Goal: Connect with others: Connect with other users

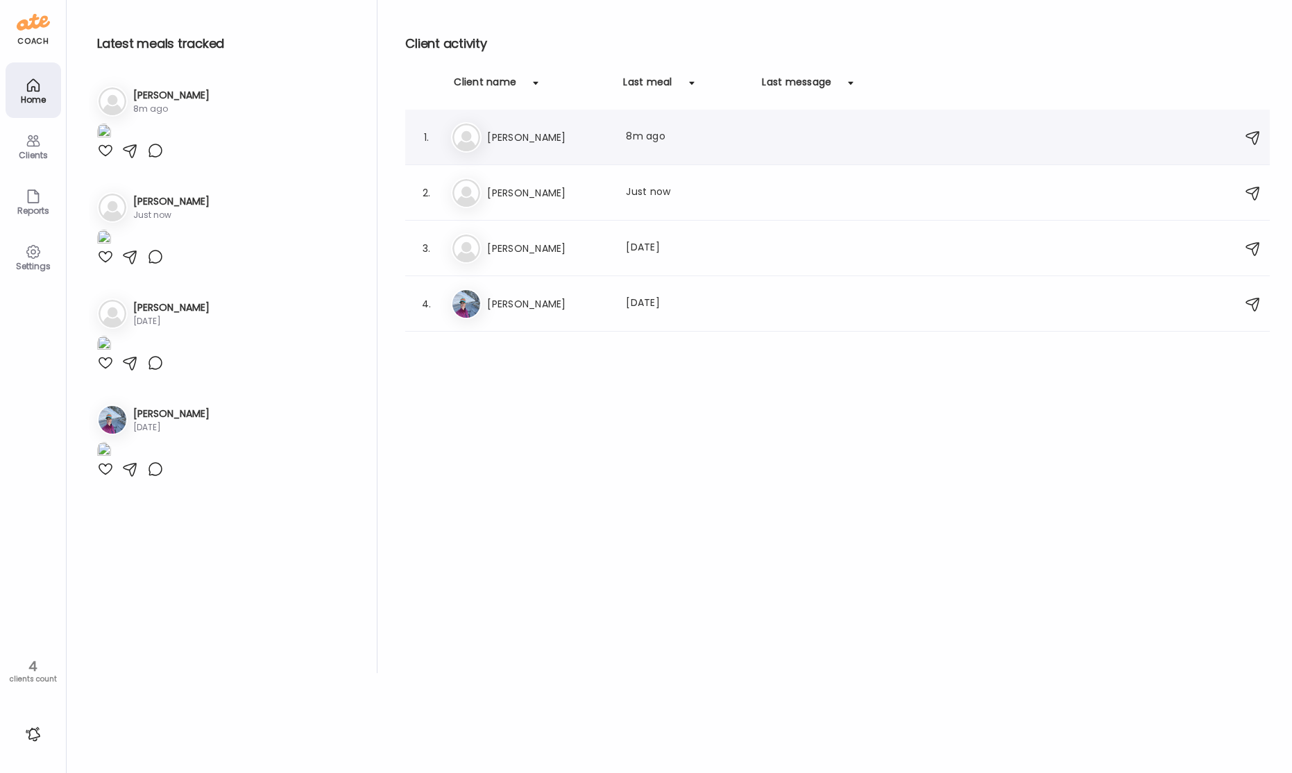
click at [581, 129] on h3 "[PERSON_NAME]" at bounding box center [548, 137] width 122 height 17
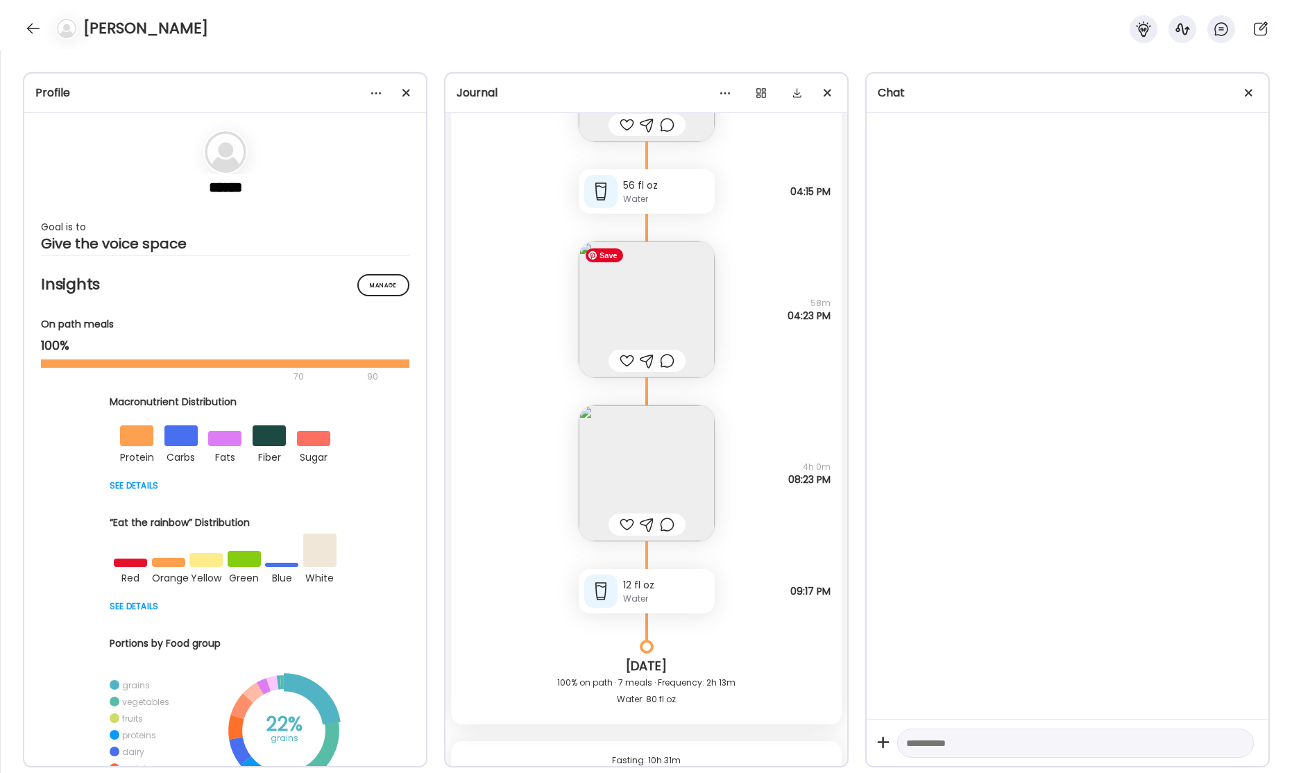
scroll to position [49206, 0]
click at [637, 315] on img at bounding box center [647, 313] width 136 height 136
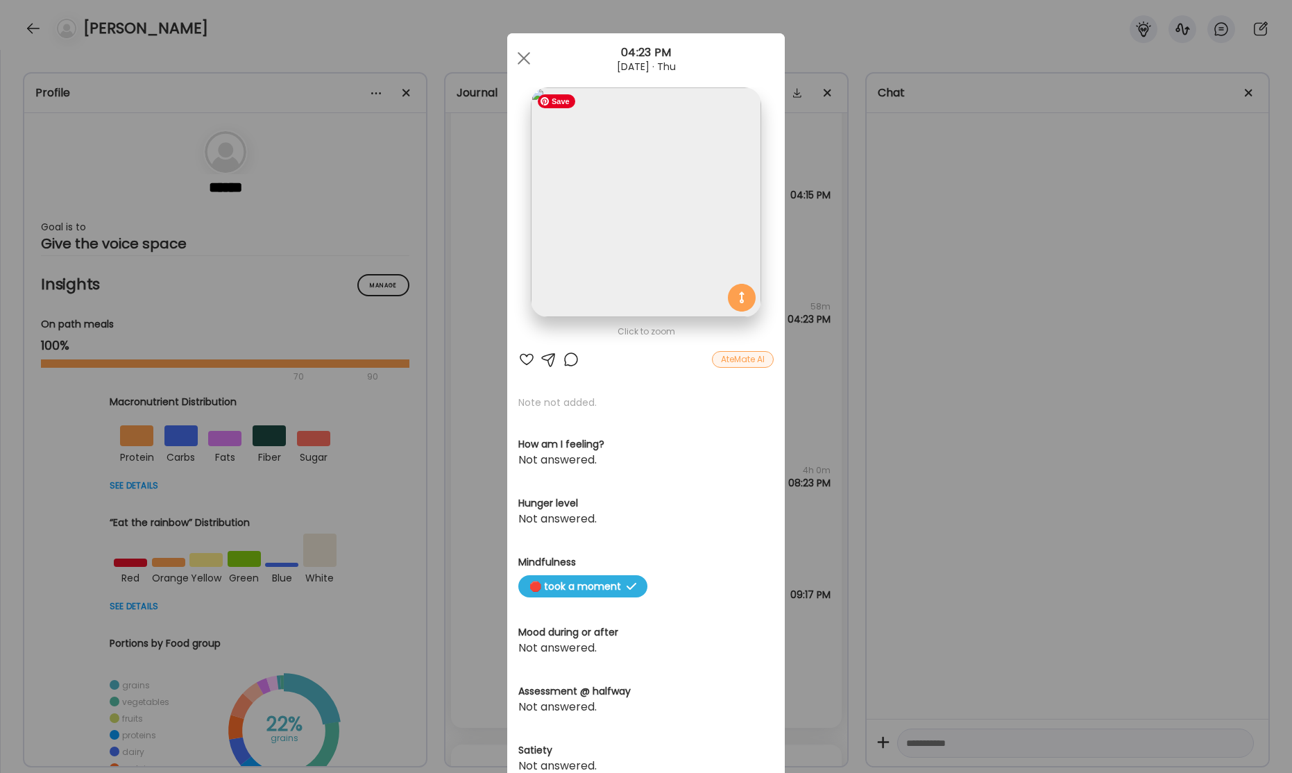
click at [609, 285] on img at bounding box center [646, 202] width 230 height 230
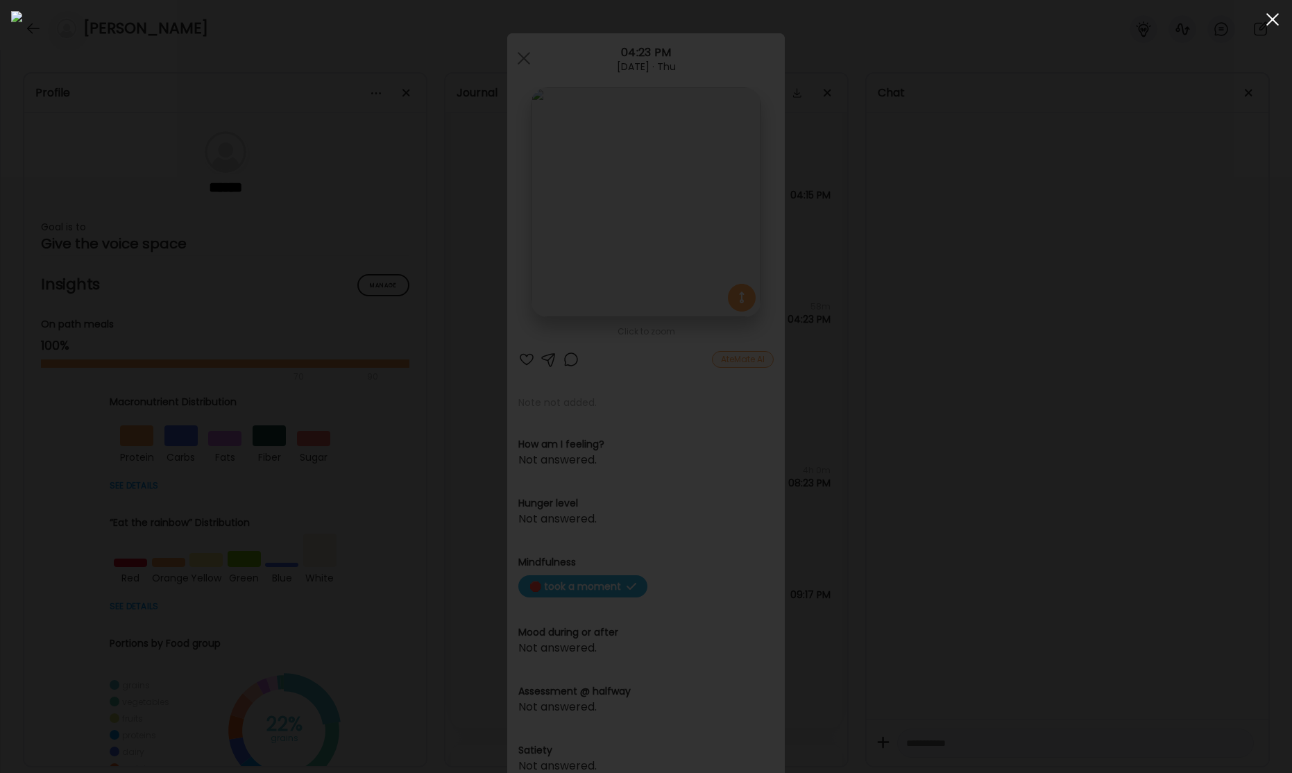
click at [1279, 26] on div at bounding box center [1273, 20] width 28 height 28
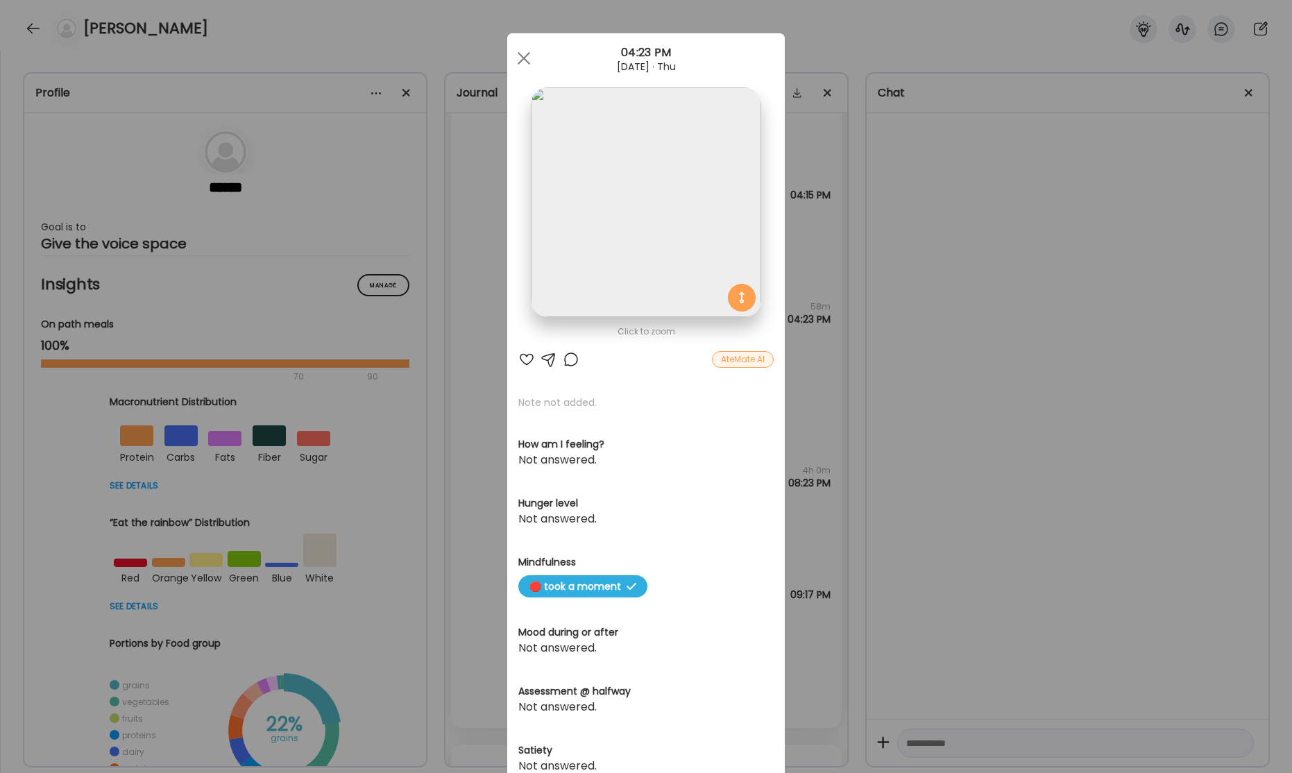
click at [1019, 269] on div "Ate Coach Dashboard Wahoo! It’s official Take a moment to set up your Coach Pro…" at bounding box center [646, 386] width 1292 height 773
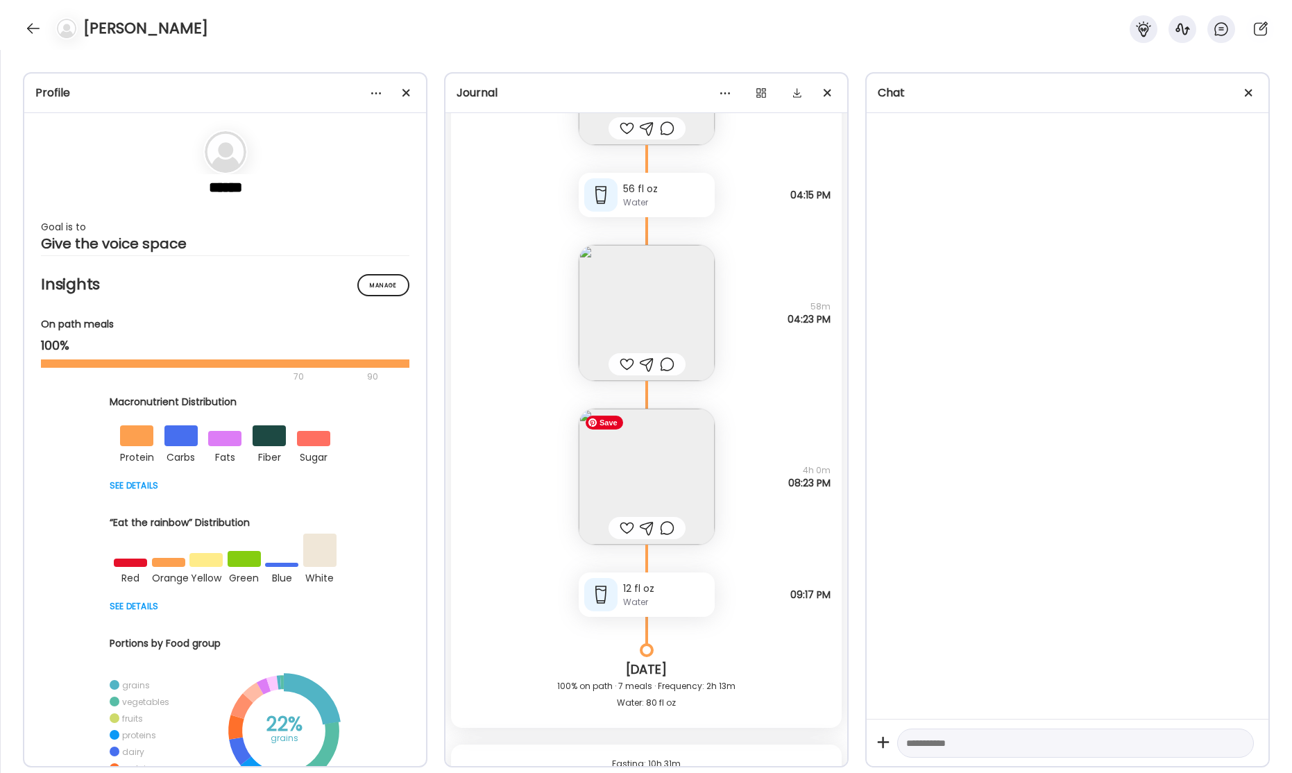
click at [675, 446] on img at bounding box center [647, 477] width 136 height 136
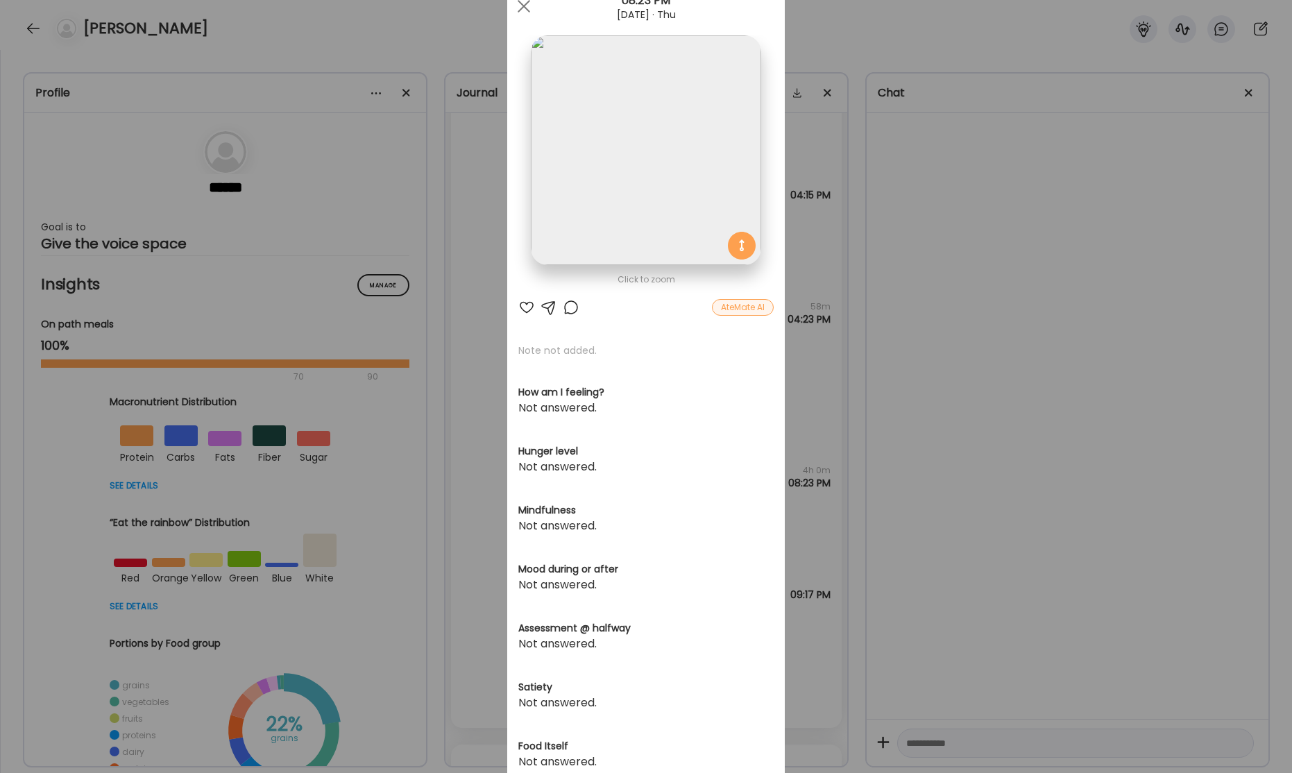
scroll to position [76, 0]
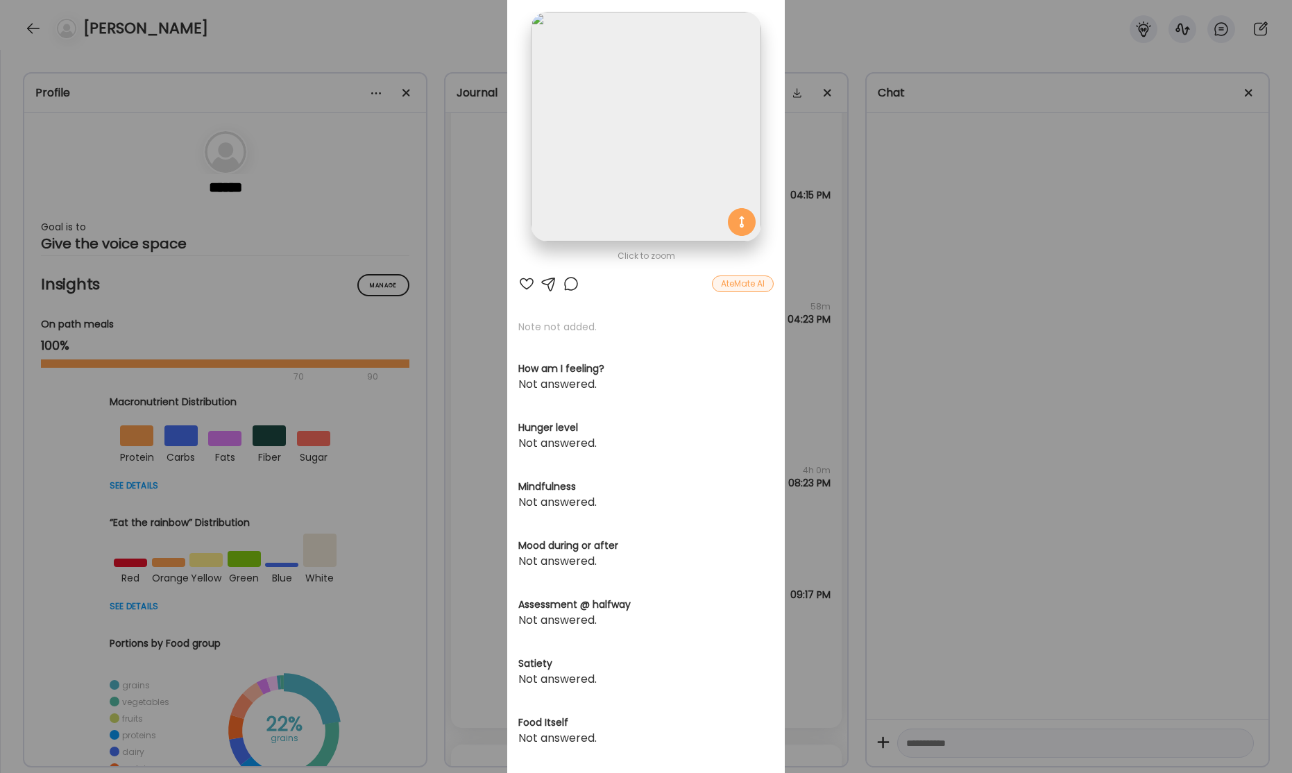
click at [953, 370] on div "Ate Coach Dashboard Wahoo! It’s official Take a moment to set up your Coach Pro…" at bounding box center [646, 386] width 1292 height 773
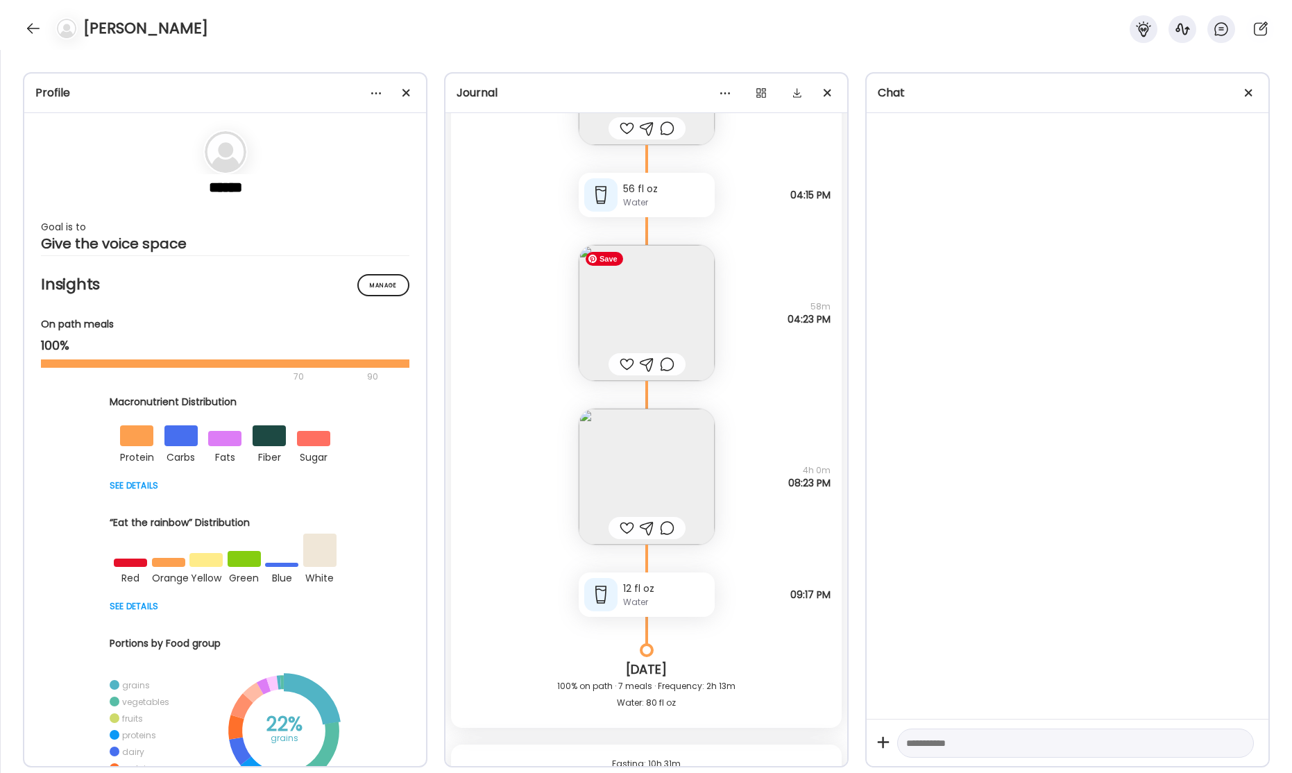
click at [668, 322] on img at bounding box center [647, 313] width 136 height 136
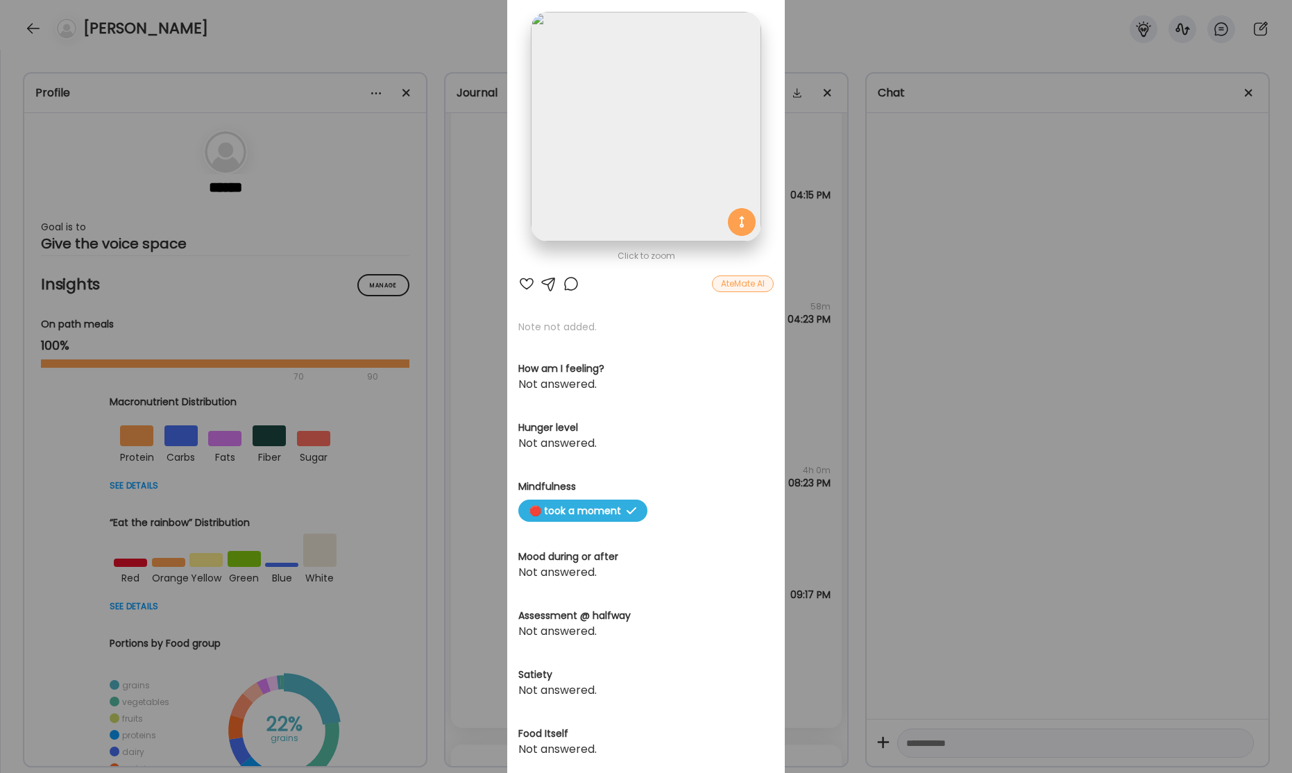
drag, startPoint x: 967, startPoint y: 354, endPoint x: 738, endPoint y: 448, distance: 248.1
click at [967, 354] on div "Ate Coach Dashboard Wahoo! It’s official Take a moment to set up your Coach Pro…" at bounding box center [646, 386] width 1292 height 773
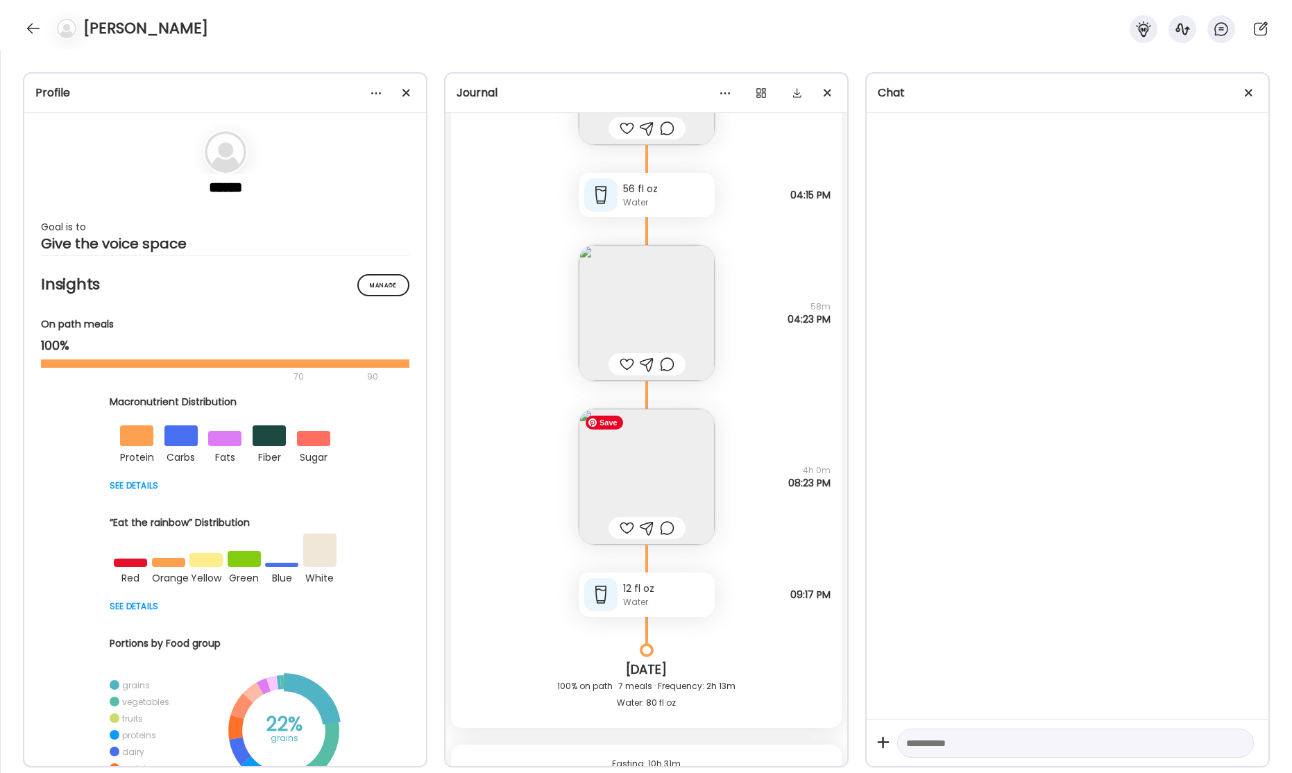
click at [680, 490] on img at bounding box center [647, 477] width 136 height 136
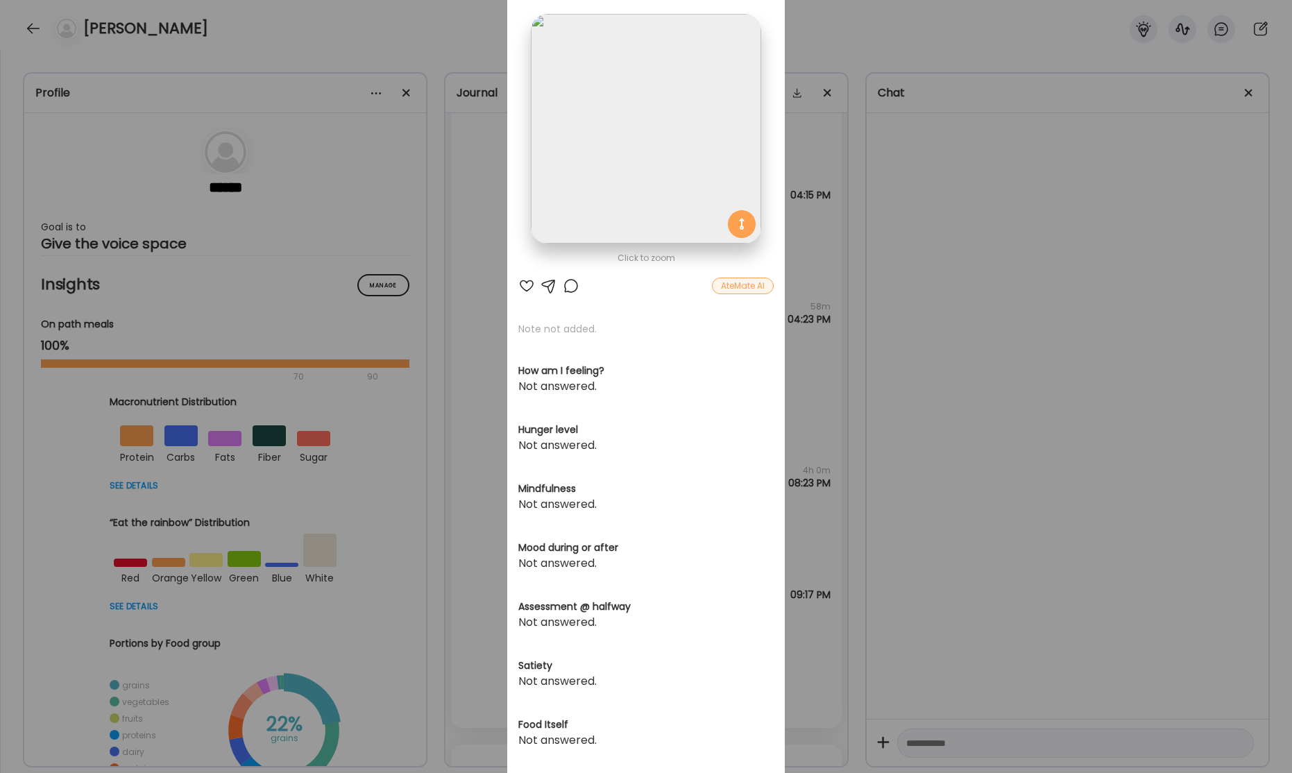
scroll to position [73, 0]
click at [648, 175] on img at bounding box center [646, 130] width 230 height 230
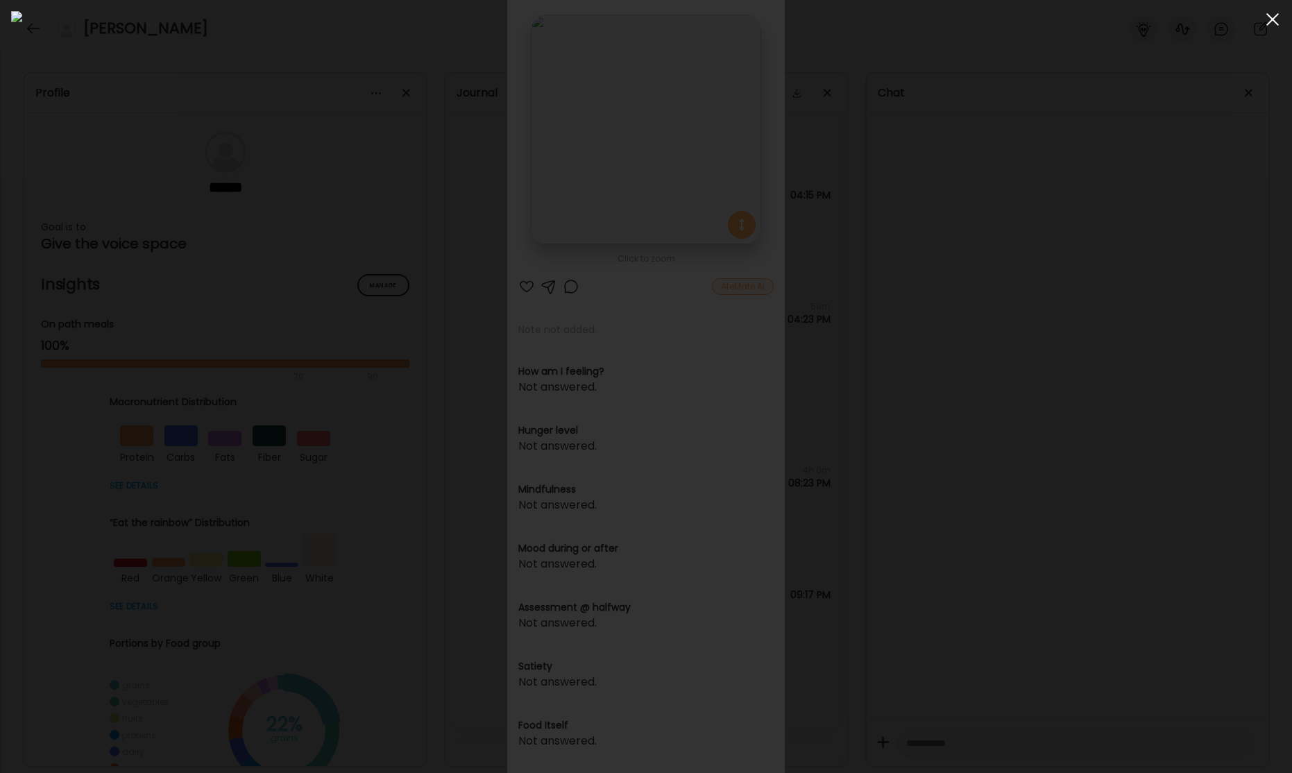
click at [1272, 22] on div at bounding box center [1273, 20] width 28 height 28
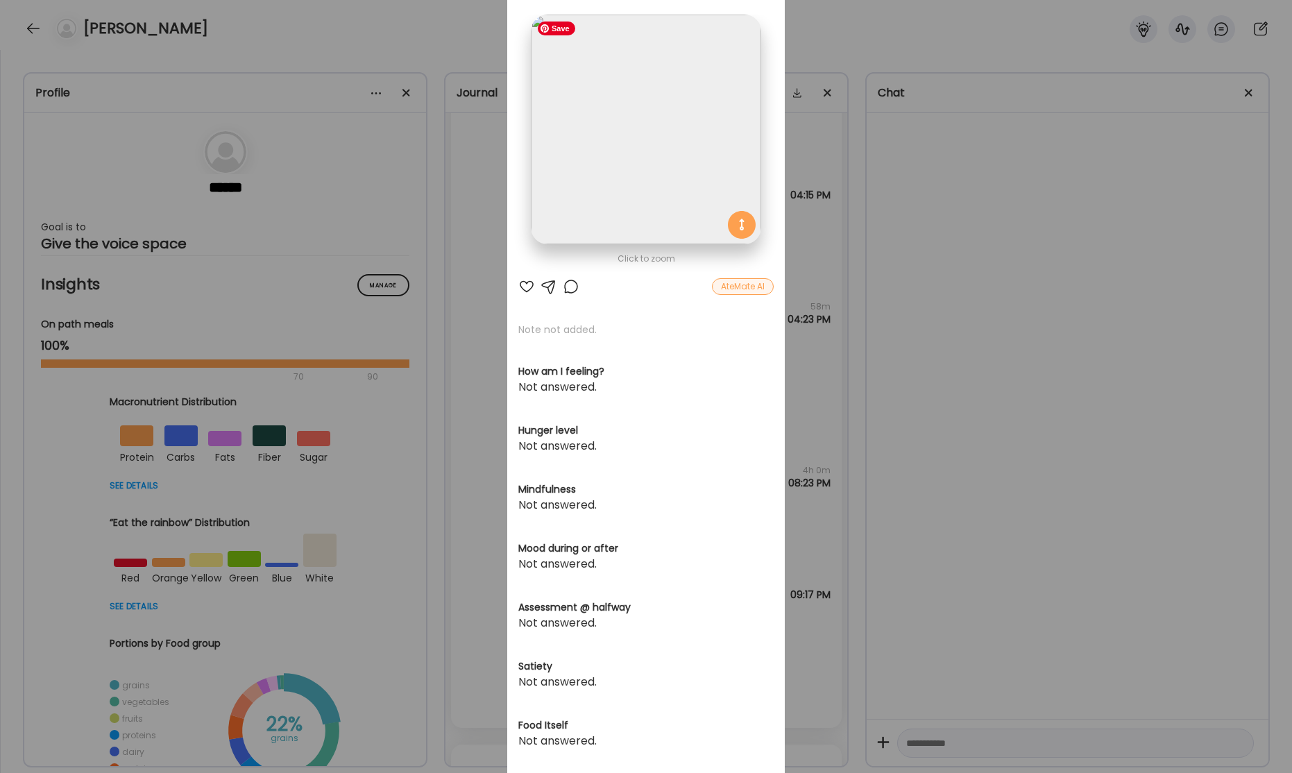
scroll to position [0, 0]
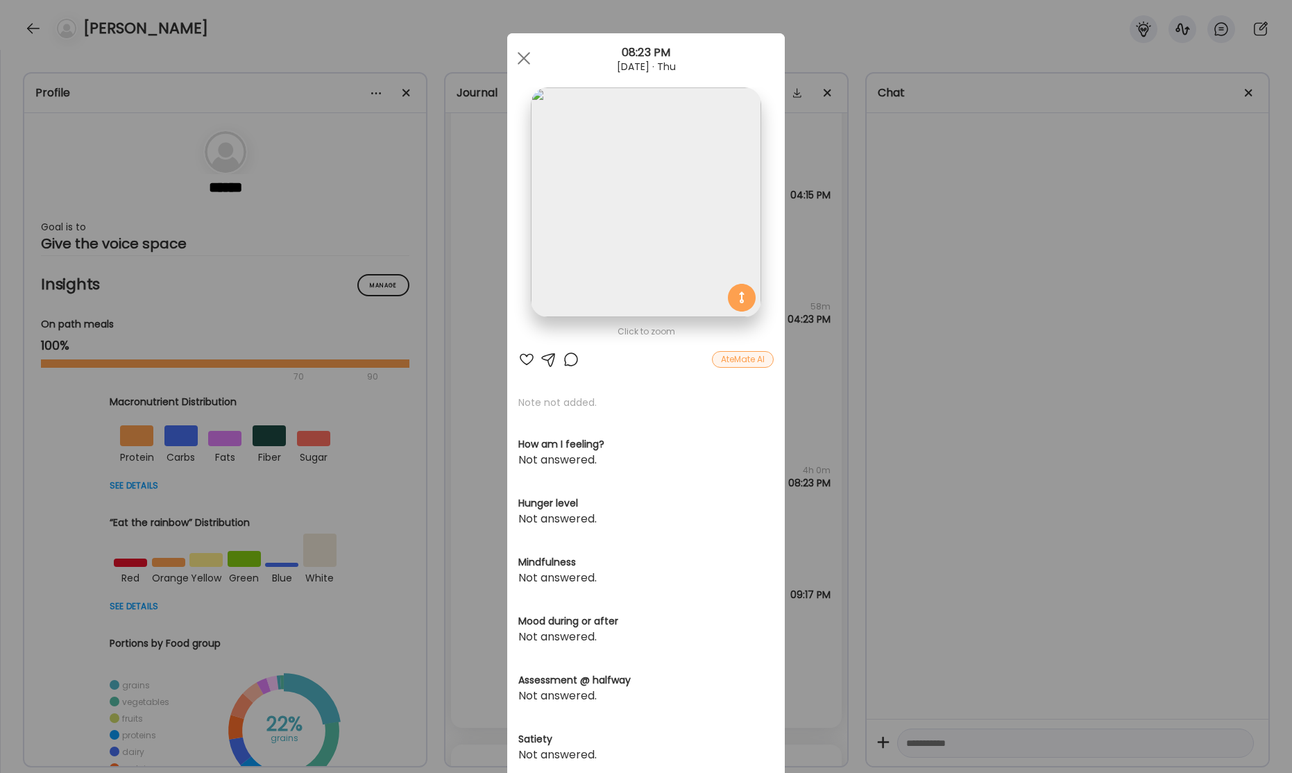
drag, startPoint x: 521, startPoint y: 56, endPoint x: 527, endPoint y: 126, distance: 70.4
click at [521, 56] on span at bounding box center [524, 58] width 12 height 12
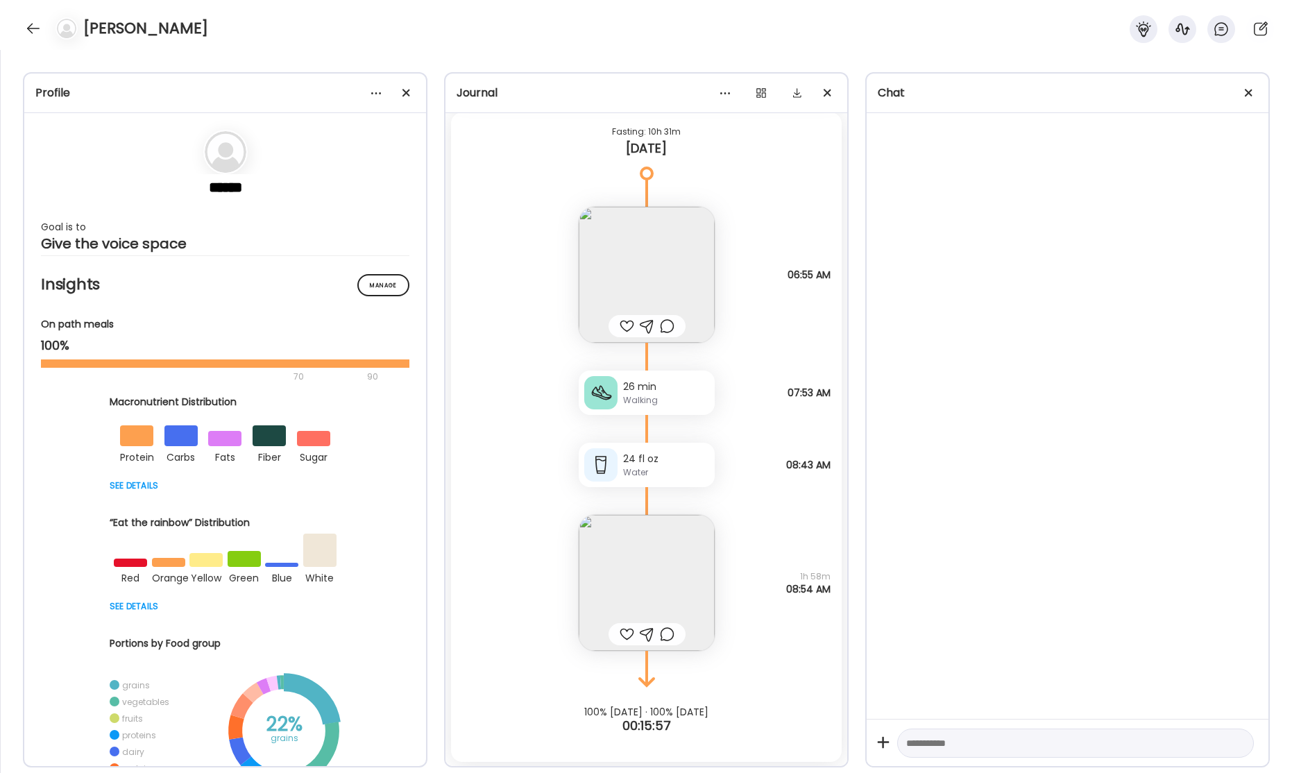
scroll to position [49840, 0]
click at [659, 293] on img at bounding box center [647, 273] width 136 height 136
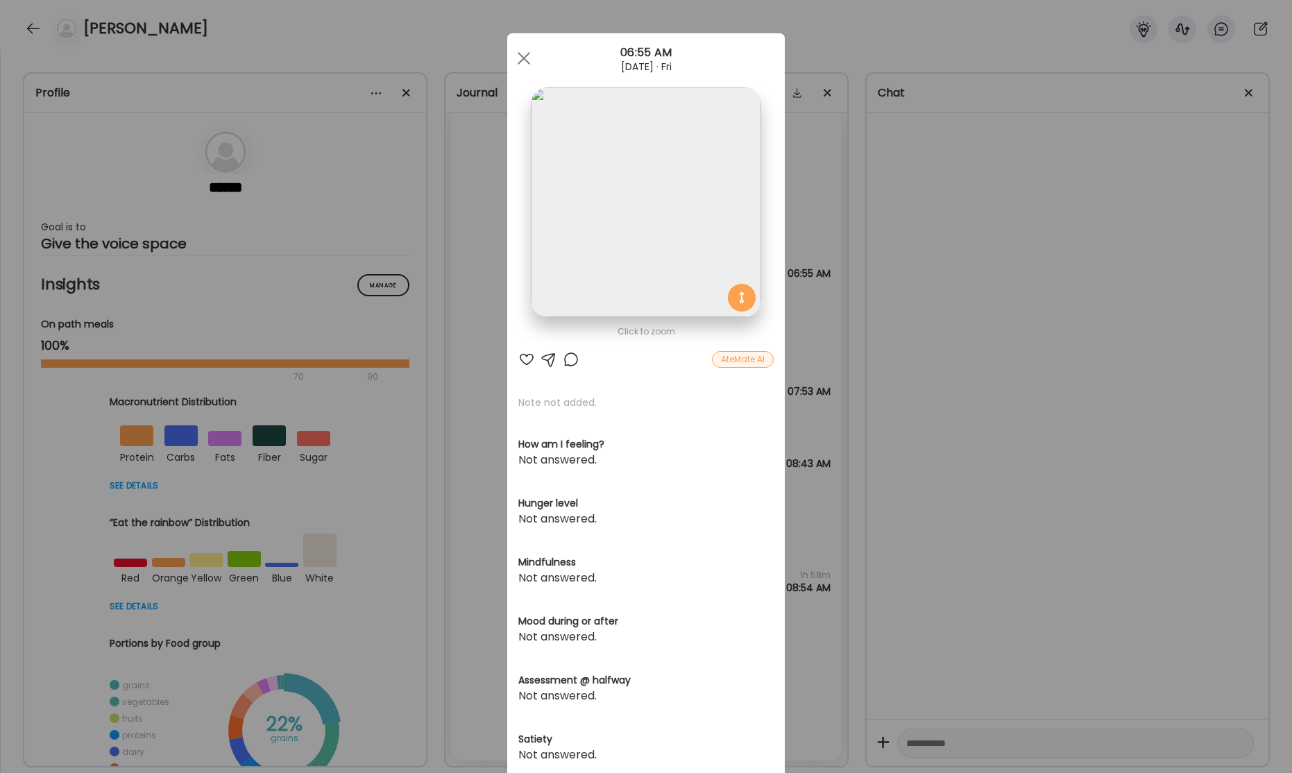
drag, startPoint x: 875, startPoint y: 319, endPoint x: 654, endPoint y: 500, distance: 285.5
click at [872, 320] on div "Ate Coach Dashboard Wahoo! It’s official Take a moment to set up your Coach Pro…" at bounding box center [646, 386] width 1292 height 773
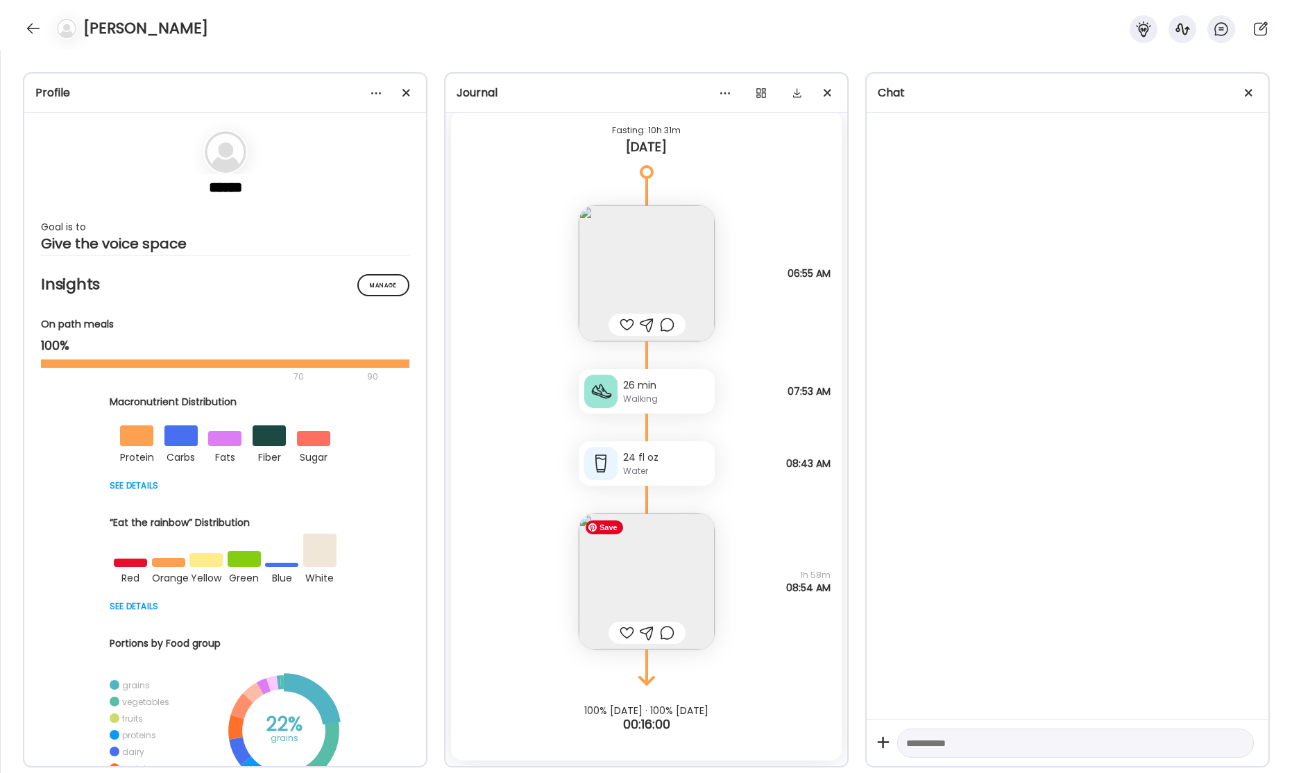
click at [631, 576] on img at bounding box center [647, 582] width 136 height 136
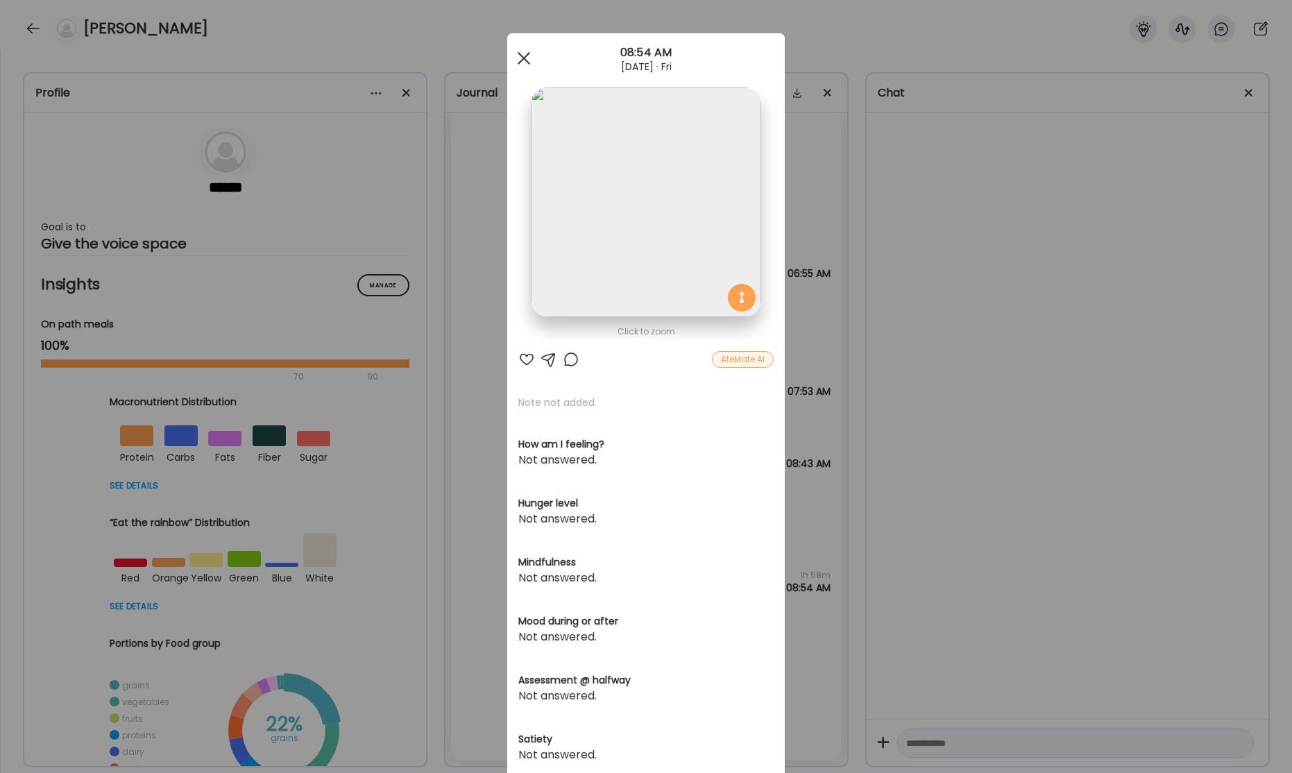
click at [527, 59] on div at bounding box center [524, 58] width 28 height 28
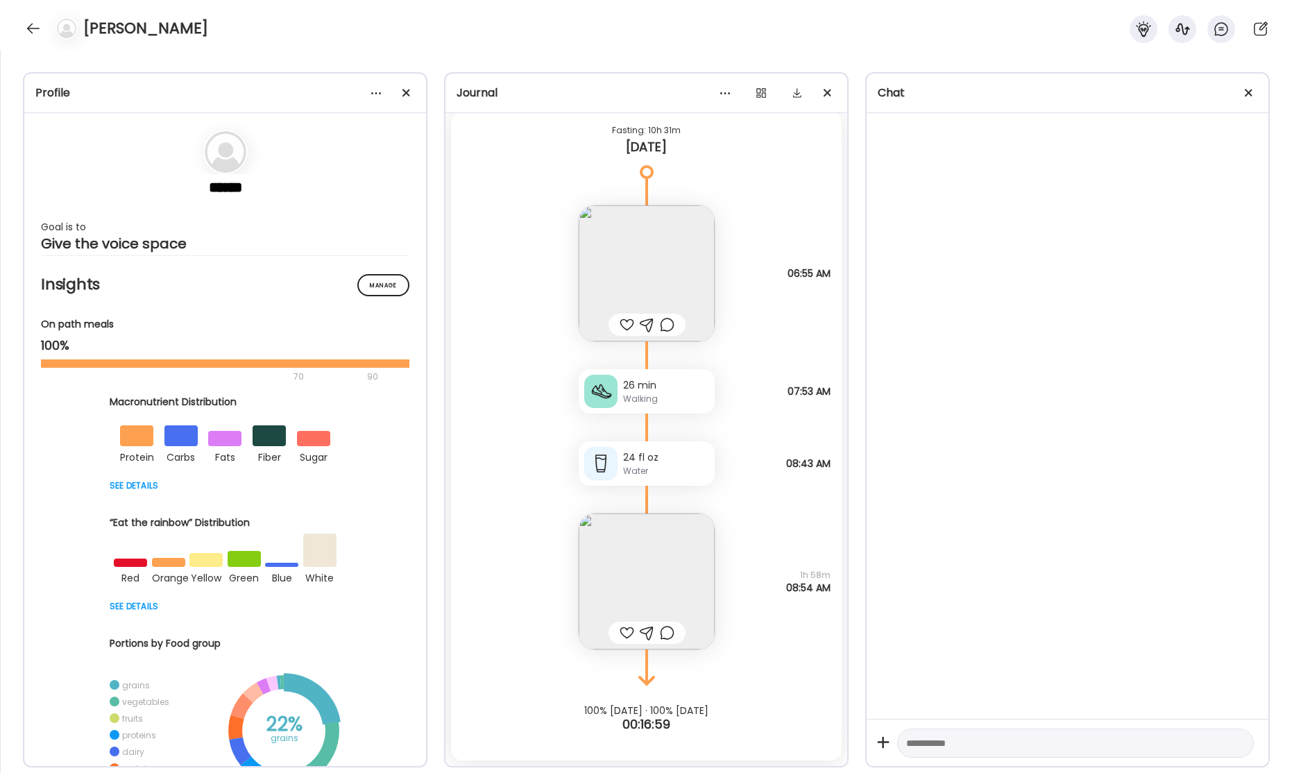
drag, startPoint x: 35, startPoint y: 28, endPoint x: 49, endPoint y: 28, distance: 13.9
click at [36, 28] on div at bounding box center [33, 28] width 22 height 22
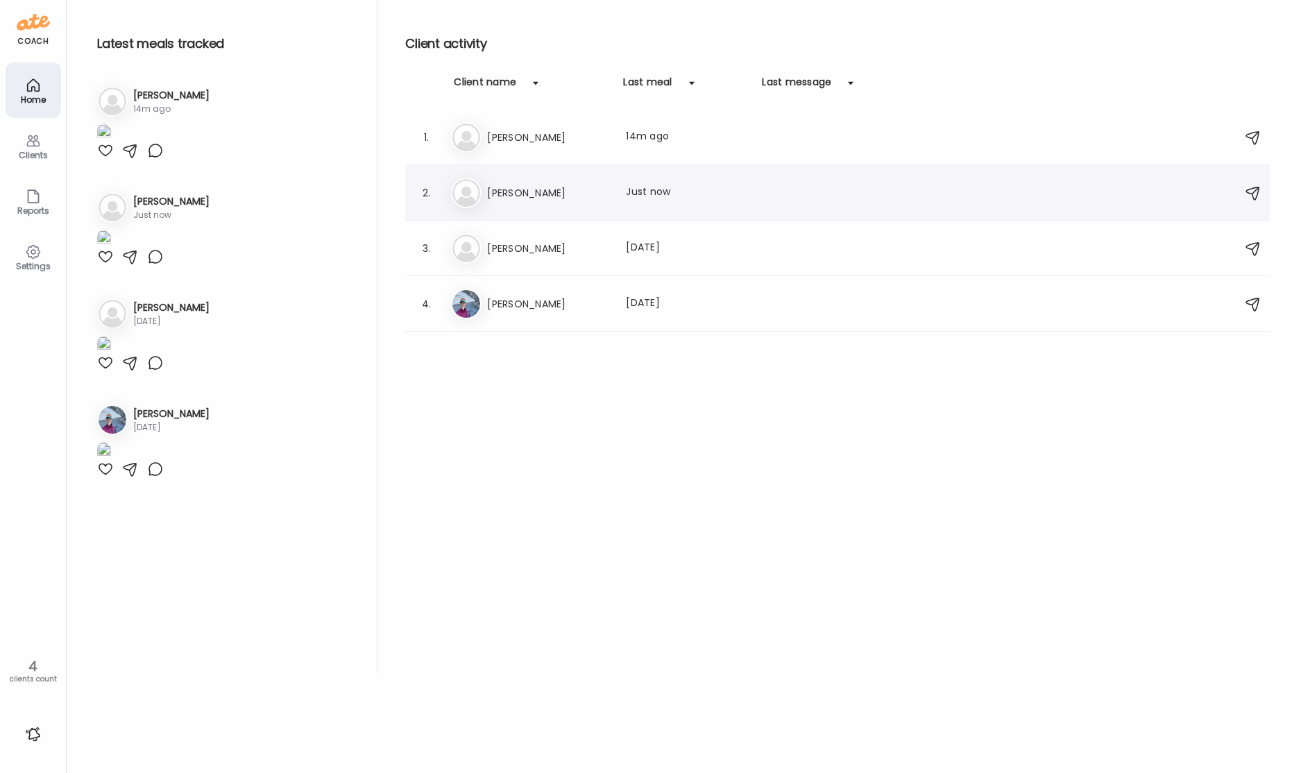
click at [521, 183] on div "El [PERSON_NAME] Last meal: Just now" at bounding box center [839, 193] width 777 height 31
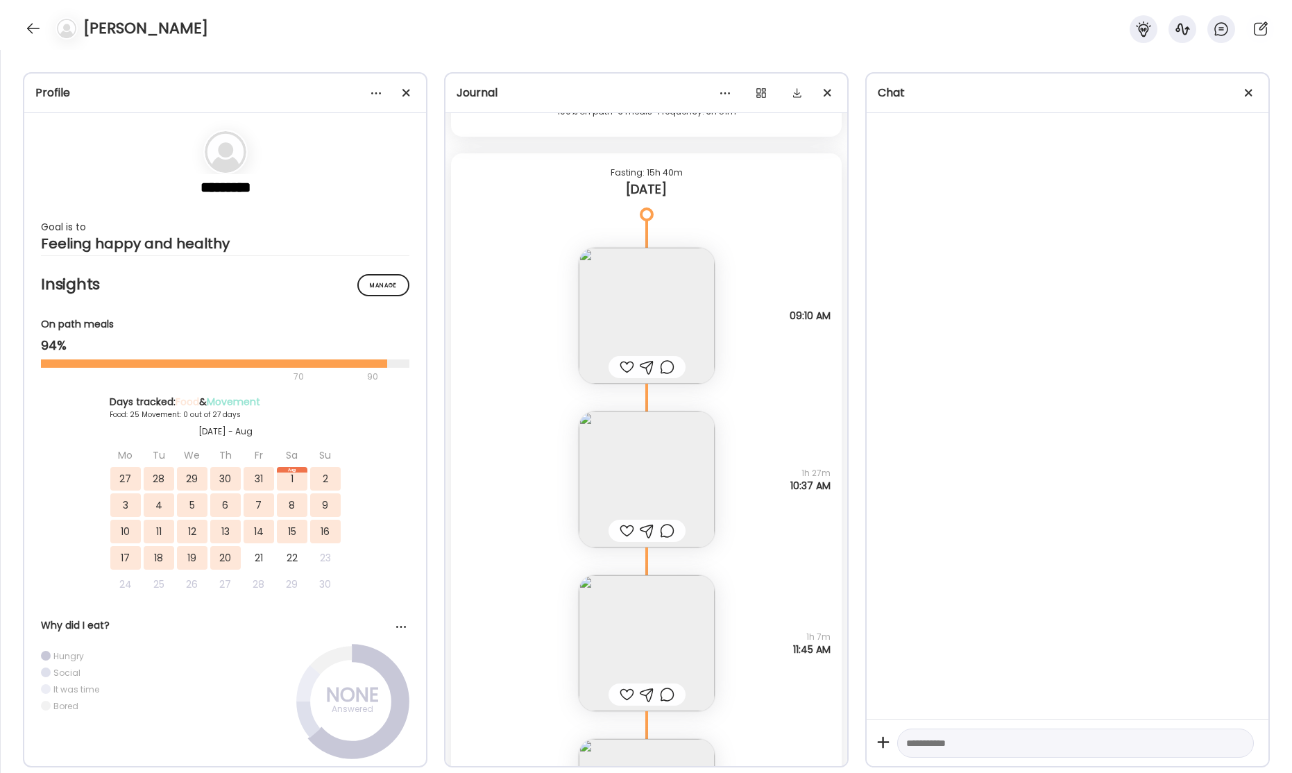
scroll to position [32120, 0]
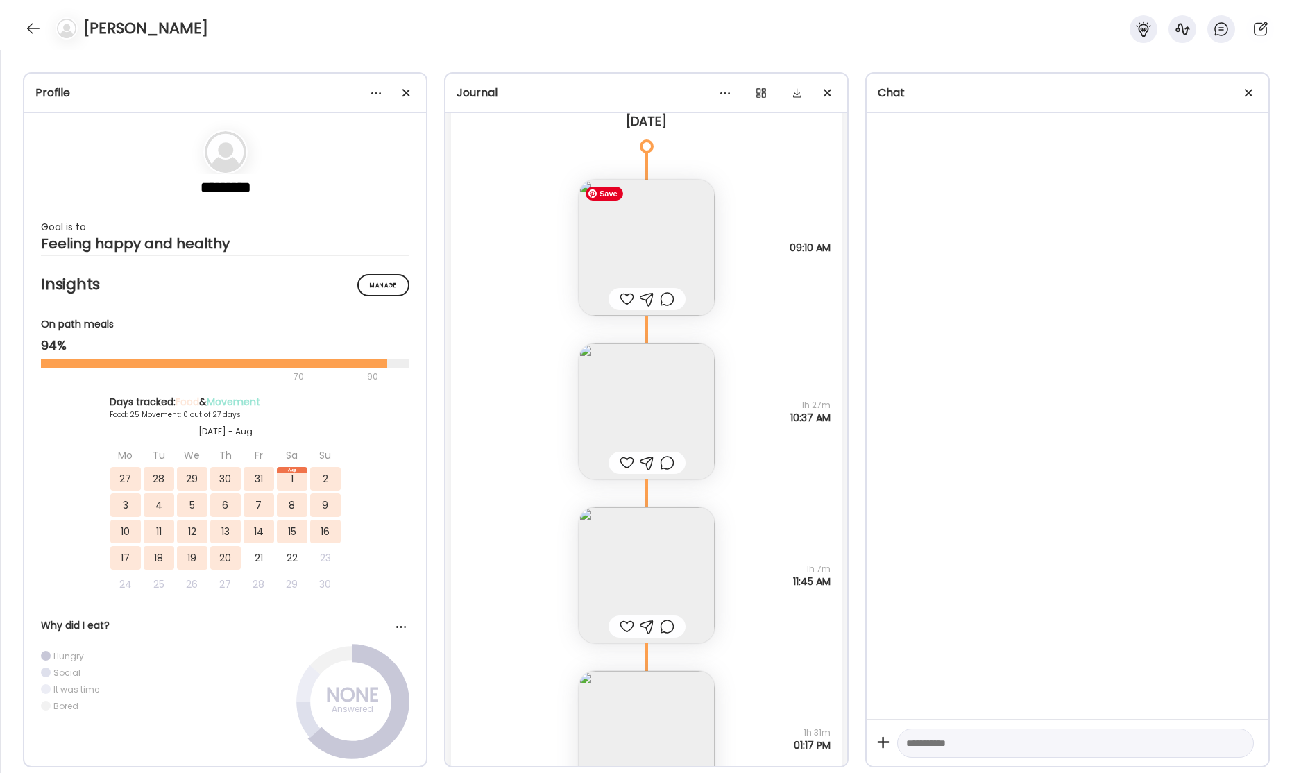
click at [647, 246] on img at bounding box center [647, 248] width 136 height 136
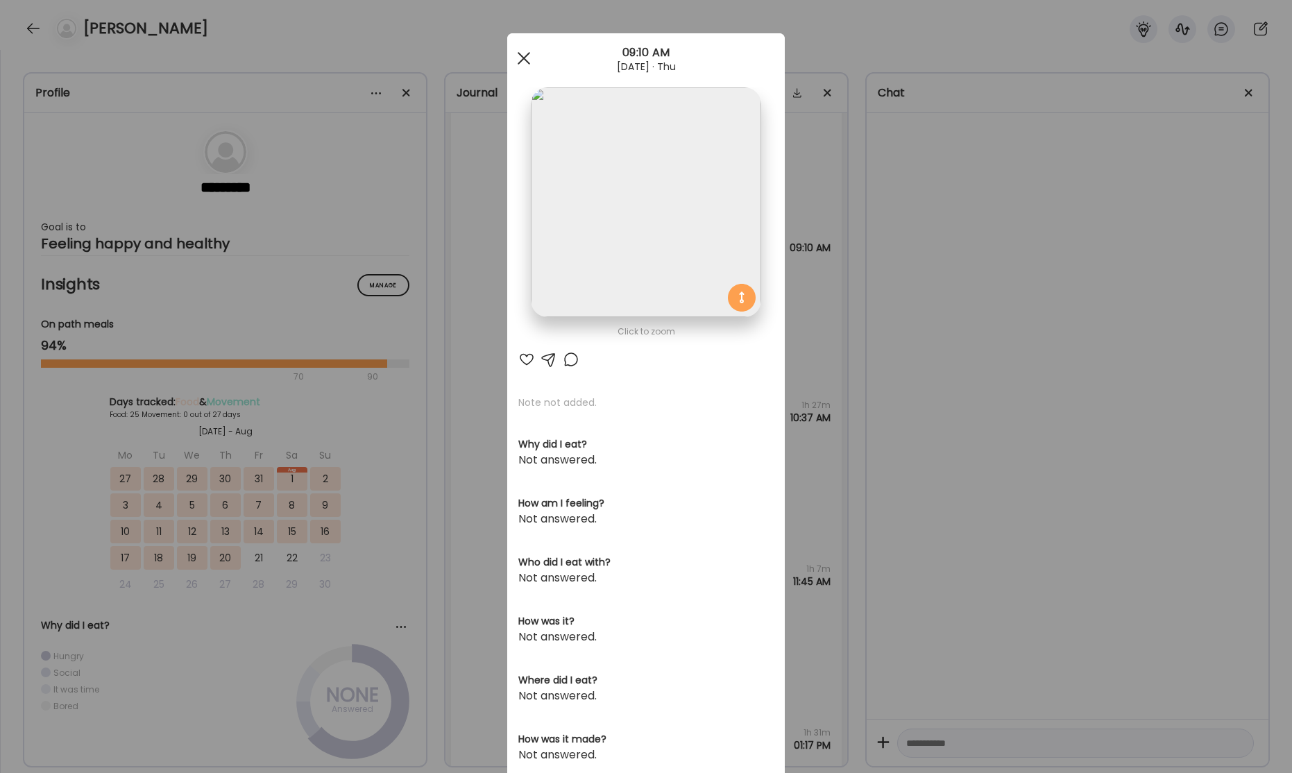
click at [525, 59] on span at bounding box center [524, 58] width 12 height 12
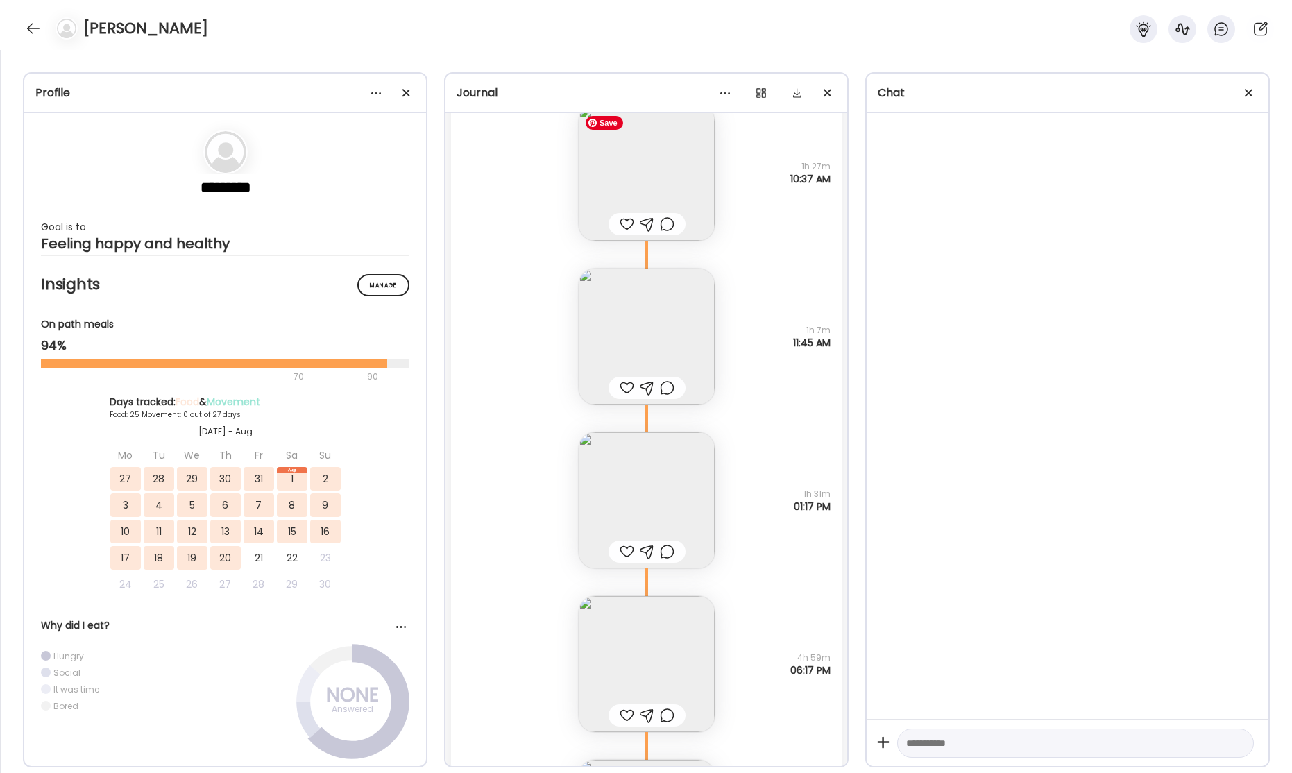
scroll to position [32364, 0]
click at [675, 179] on img at bounding box center [647, 168] width 136 height 136
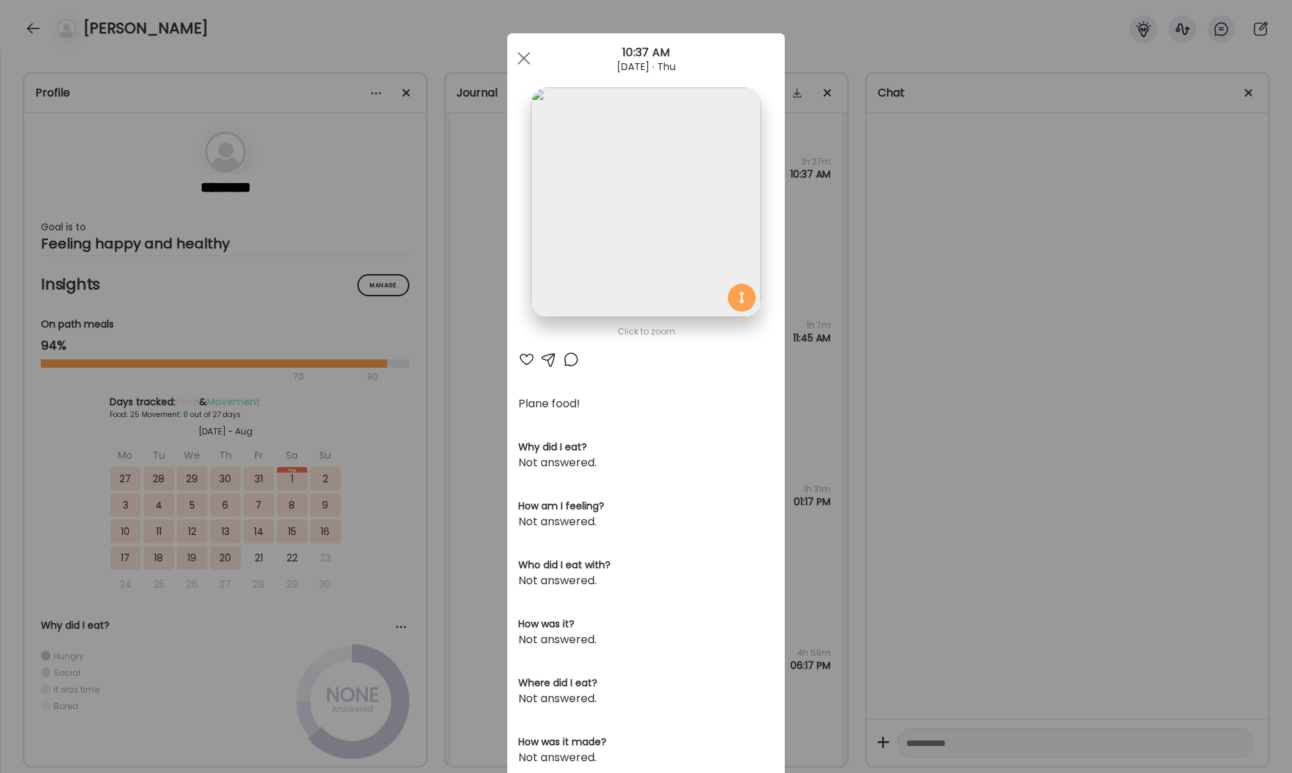
click at [645, 221] on img at bounding box center [646, 202] width 230 height 230
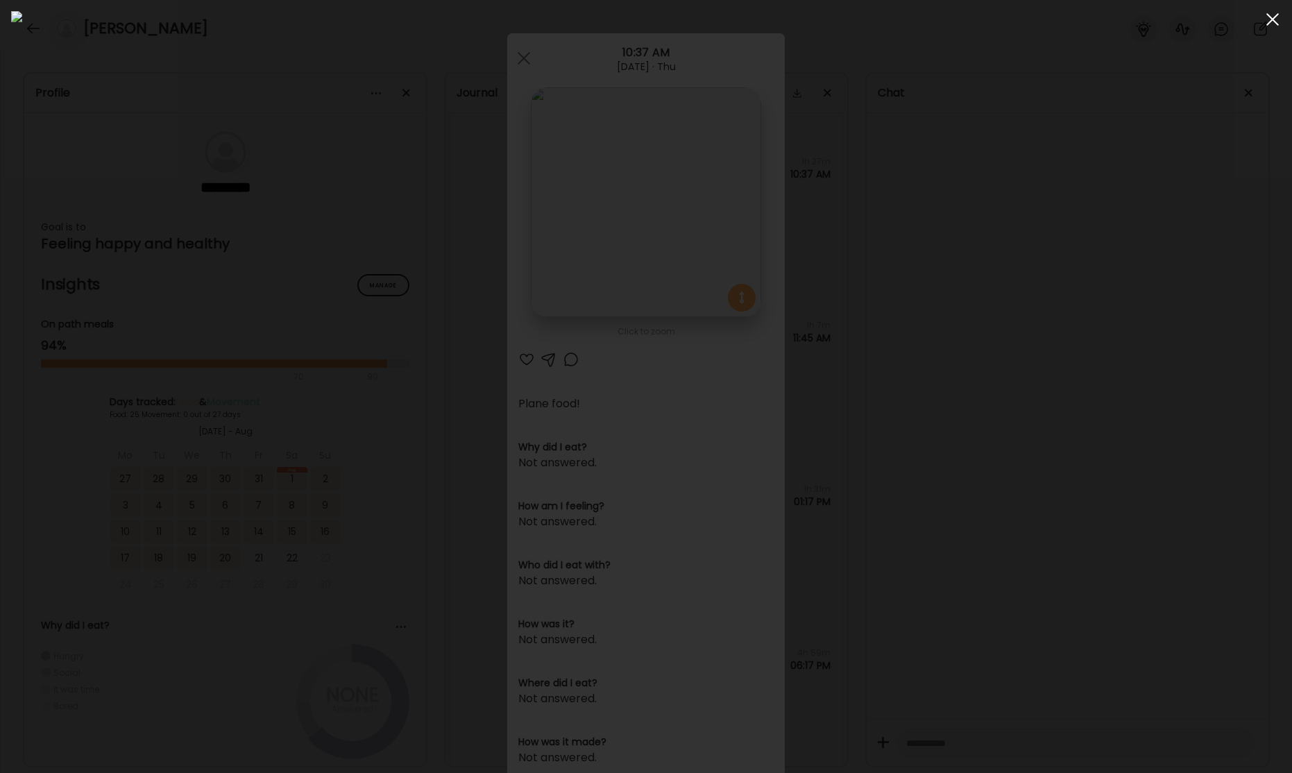
click at [1274, 21] on span at bounding box center [1273, 19] width 12 height 12
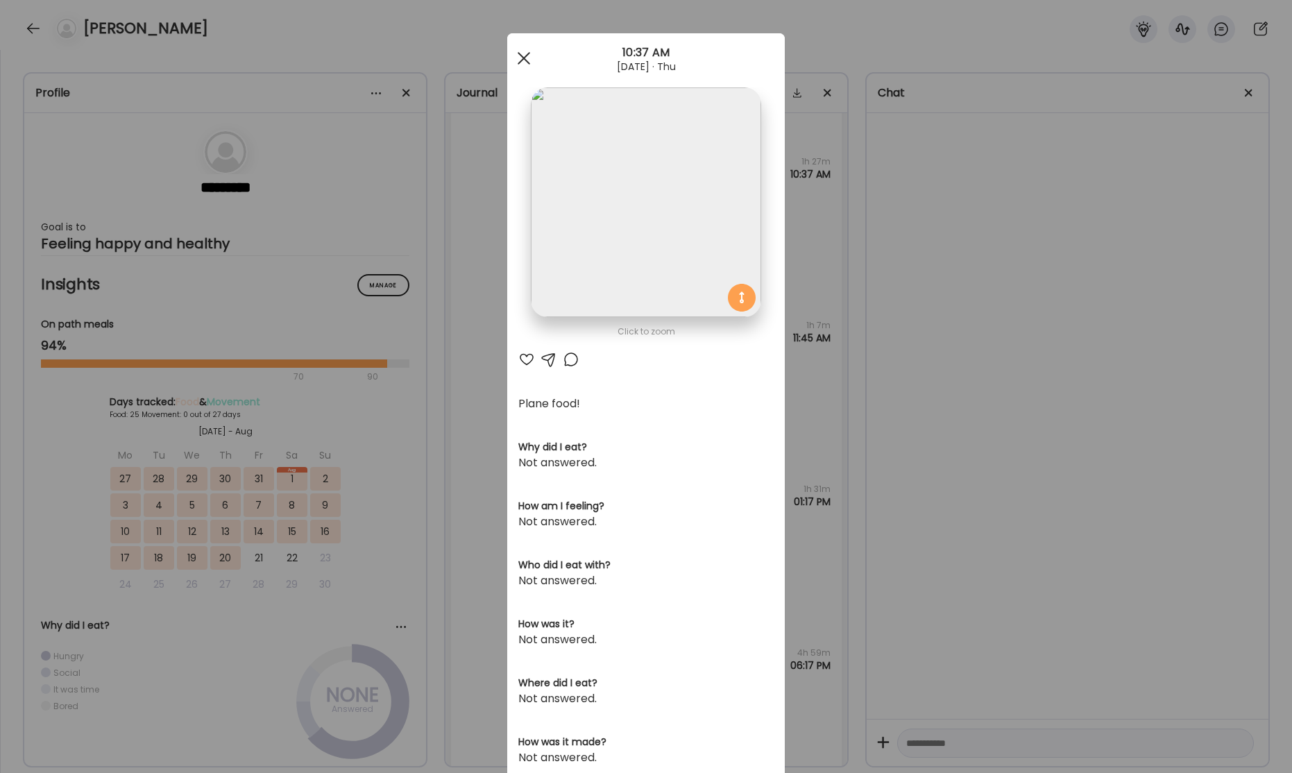
click at [523, 62] on div at bounding box center [524, 58] width 28 height 28
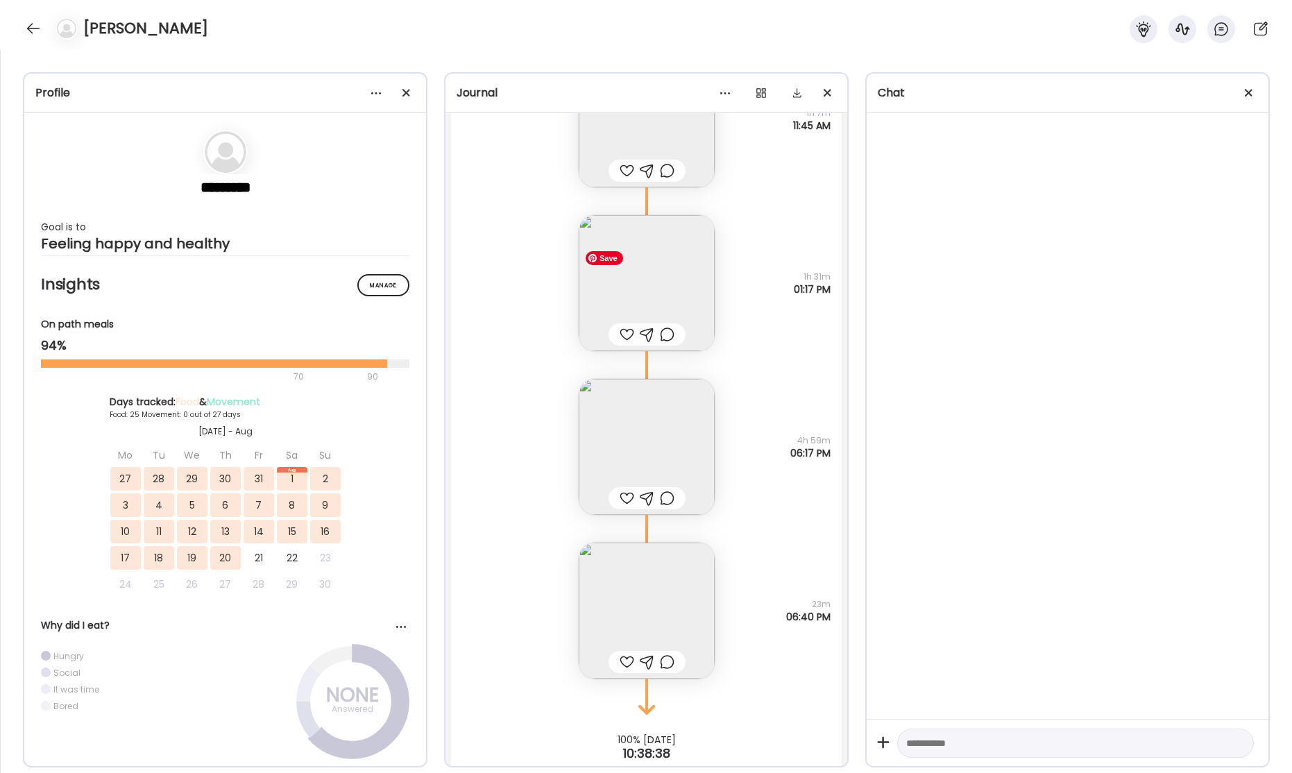
scroll to position [32578, 0]
click at [674, 249] on img at bounding box center [647, 282] width 136 height 136
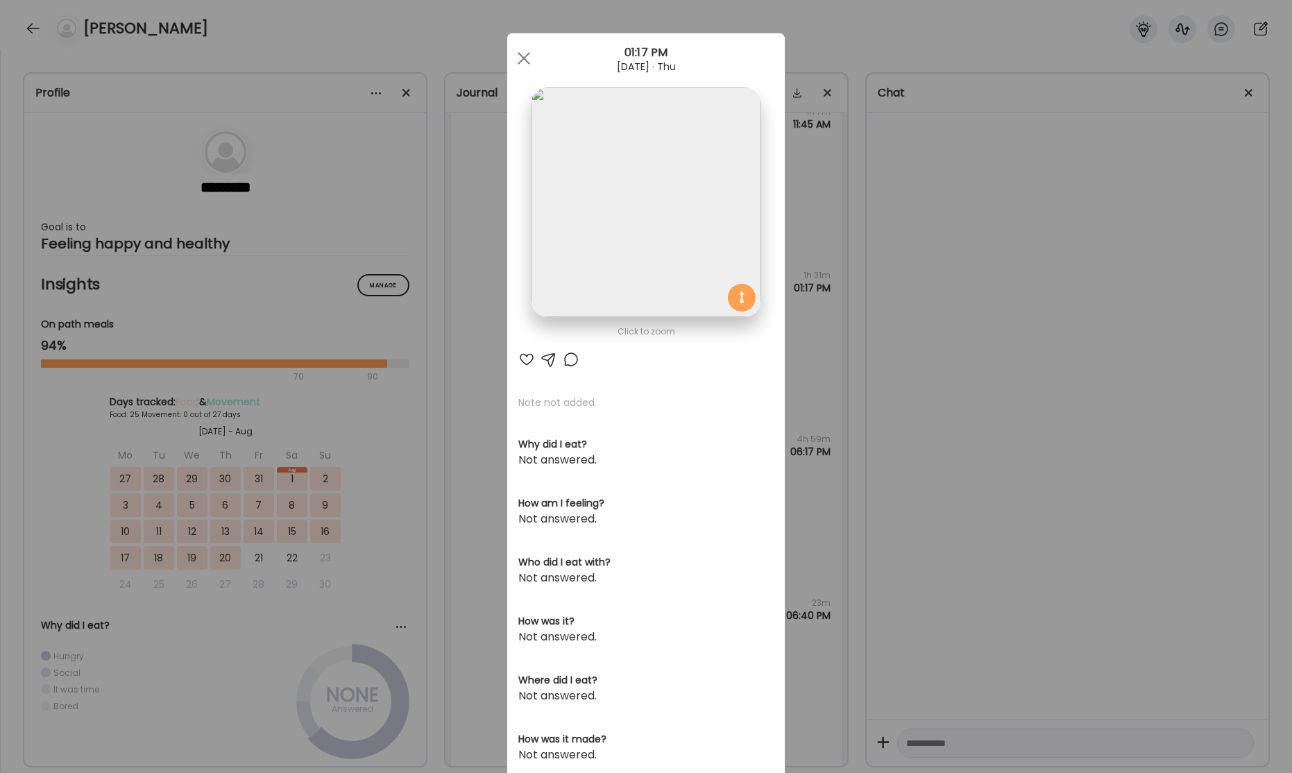
click at [694, 221] on img at bounding box center [646, 202] width 230 height 230
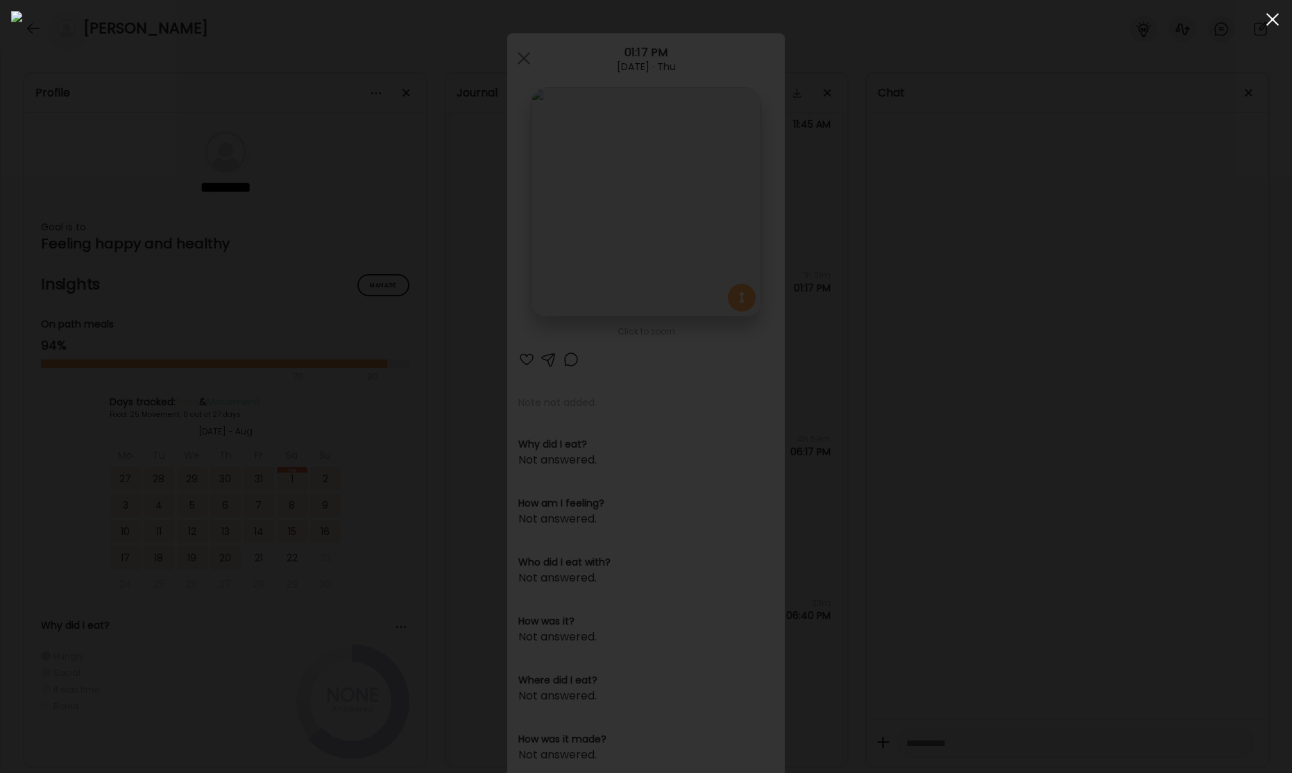
click at [1273, 21] on span at bounding box center [1273, 19] width 12 height 12
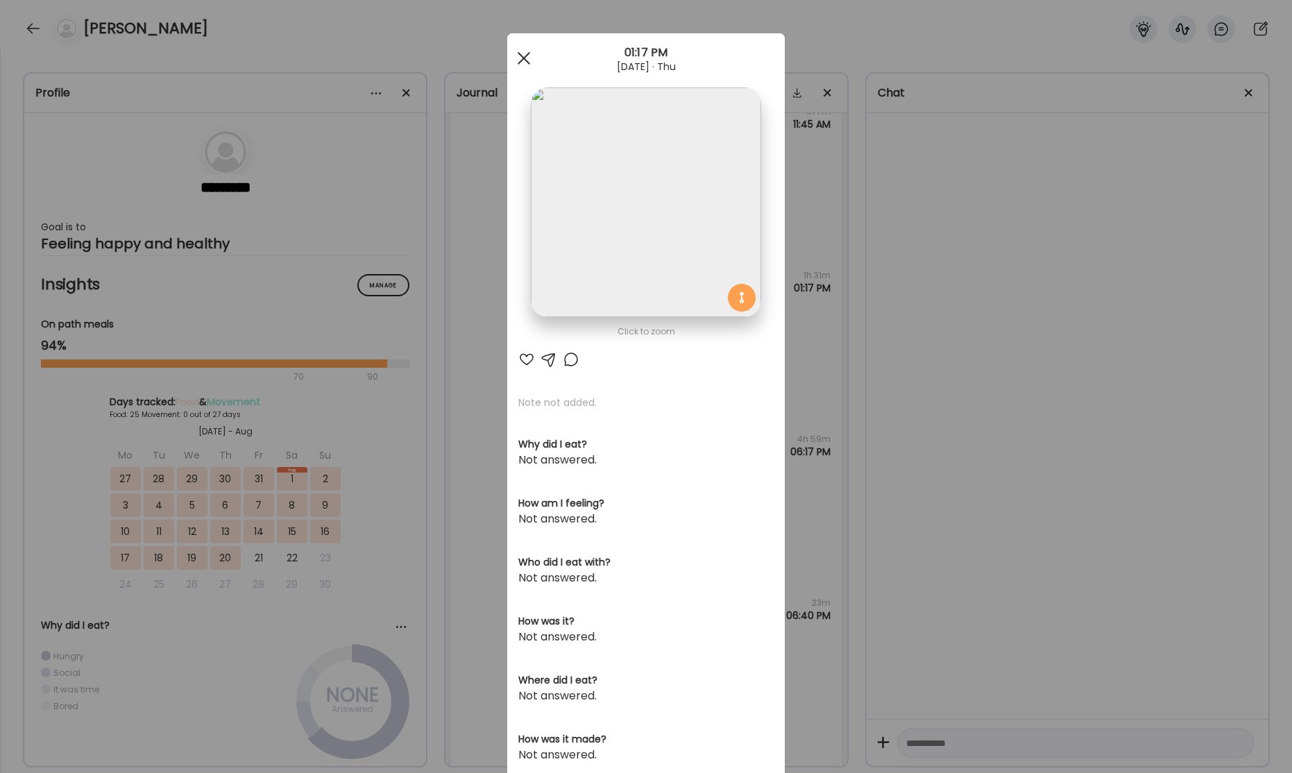
click at [522, 60] on span at bounding box center [524, 58] width 12 height 12
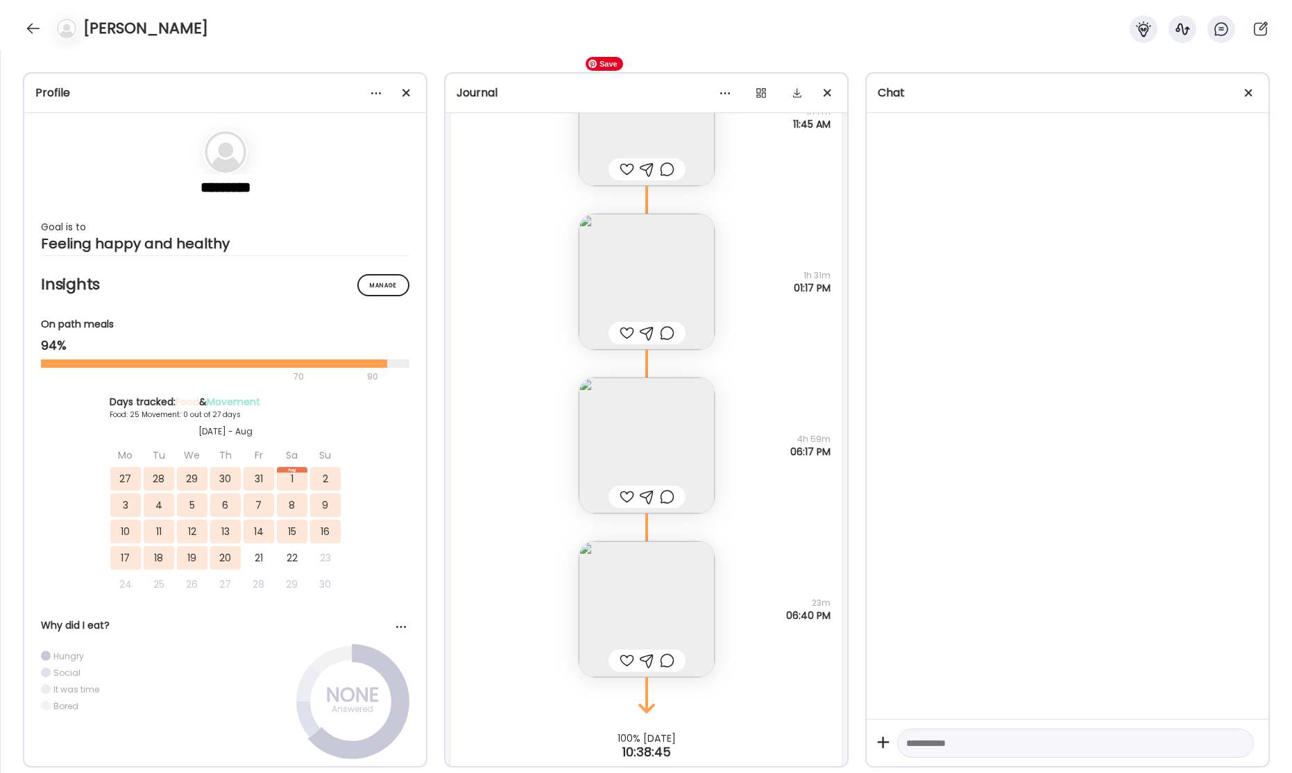
scroll to position [32605, 0]
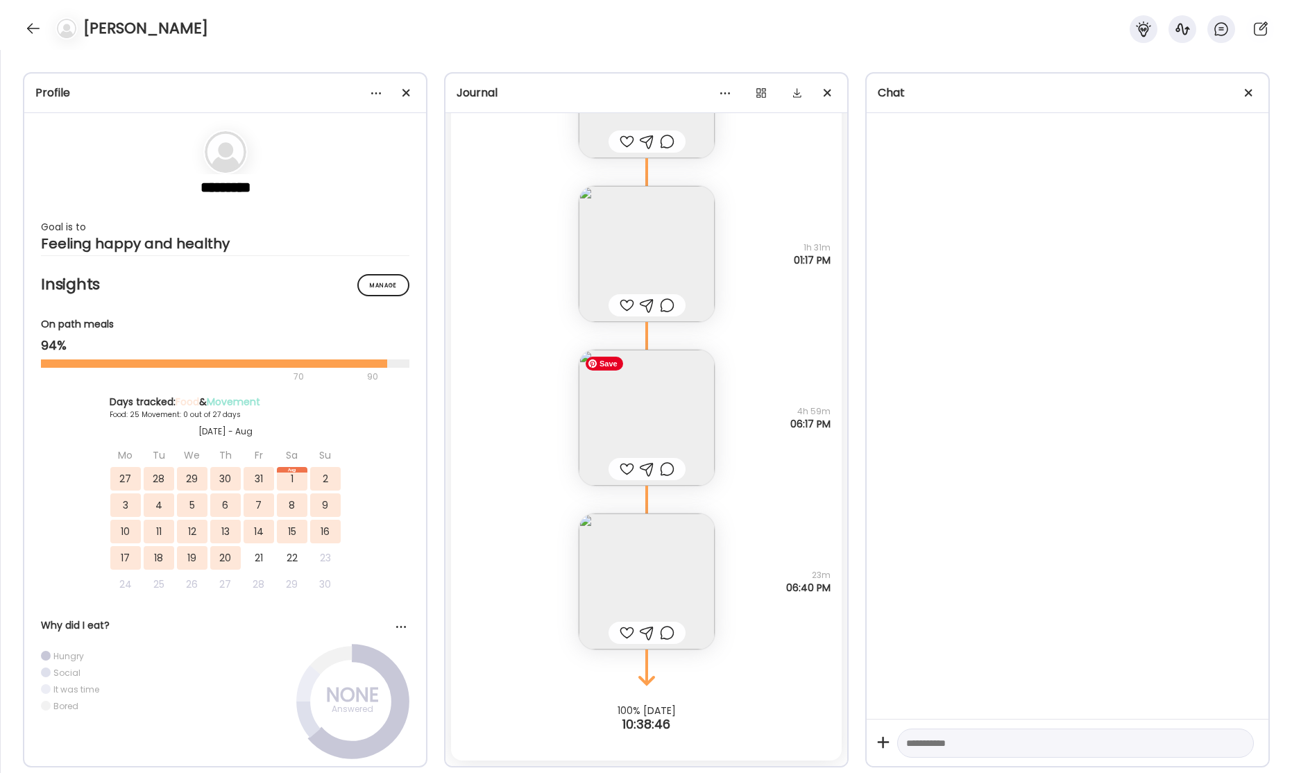
click at [667, 403] on img at bounding box center [647, 418] width 136 height 136
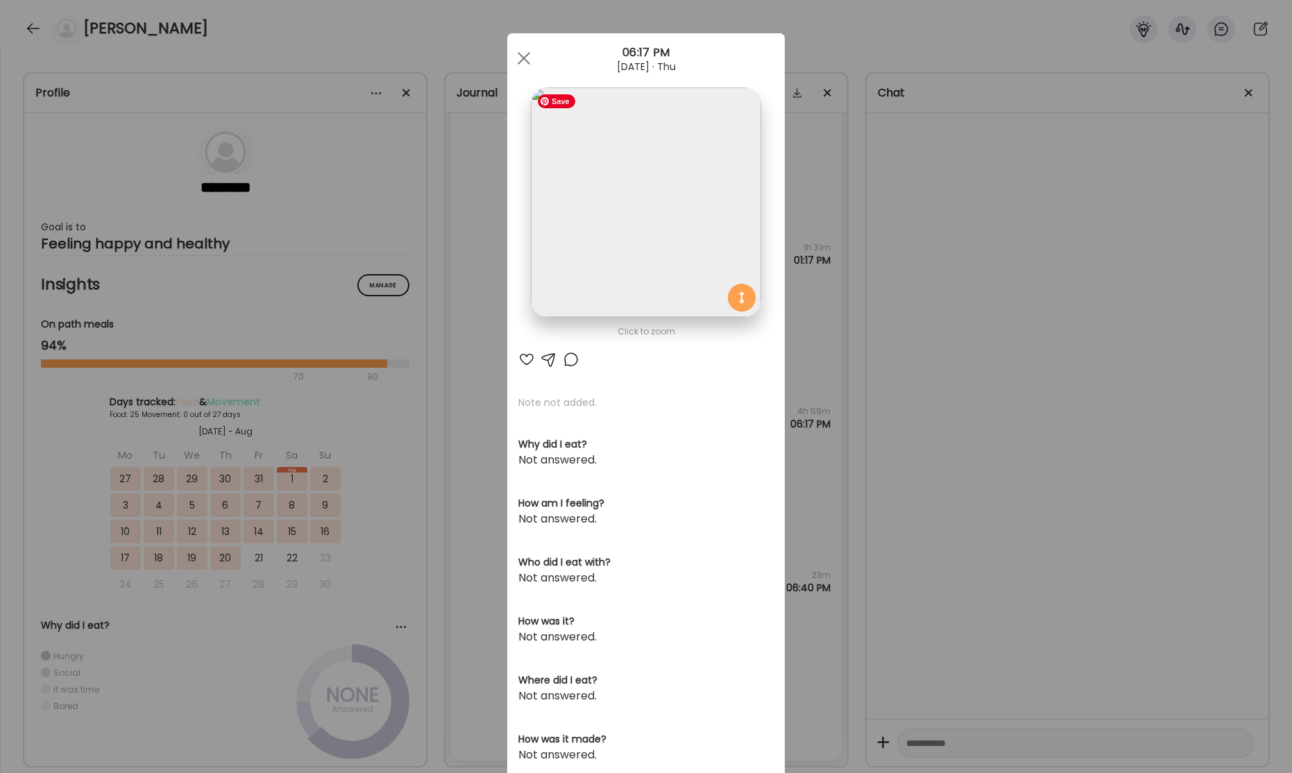
click at [670, 244] on img at bounding box center [646, 202] width 230 height 230
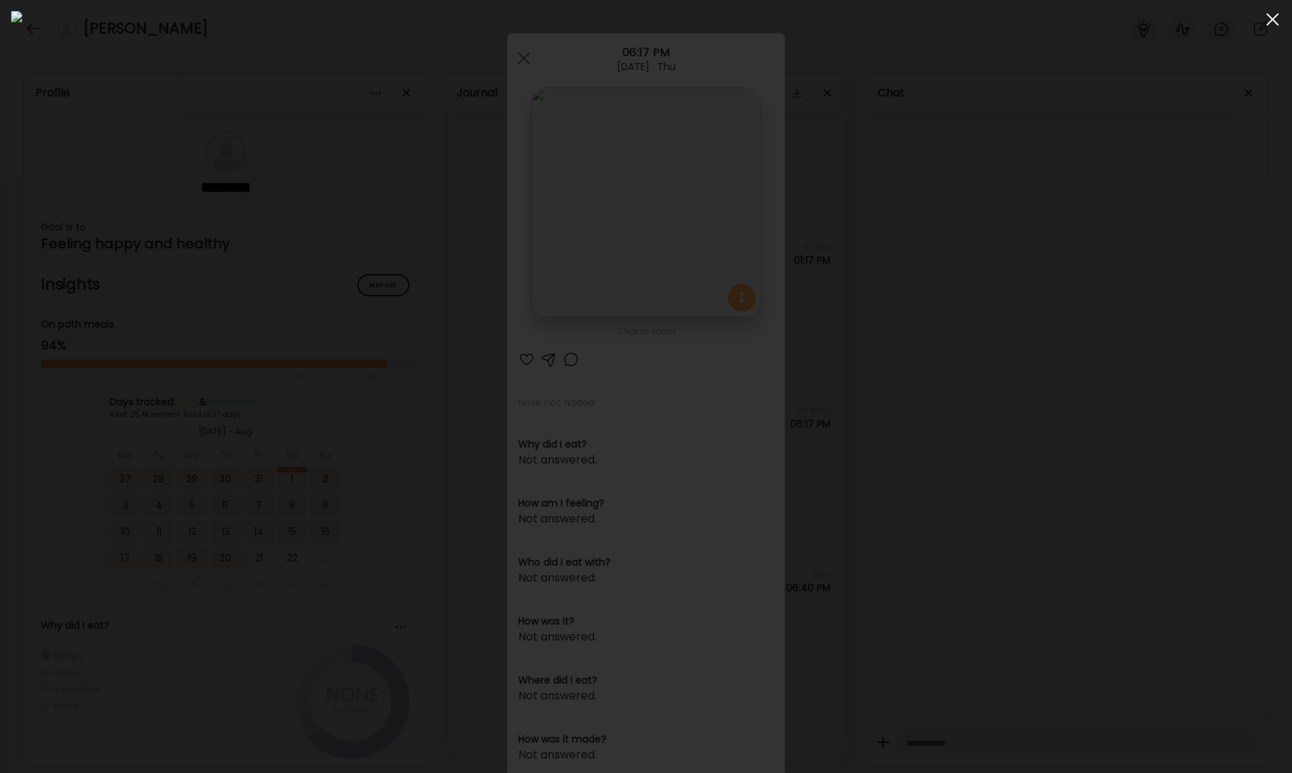
click at [1268, 22] on div at bounding box center [1273, 20] width 28 height 28
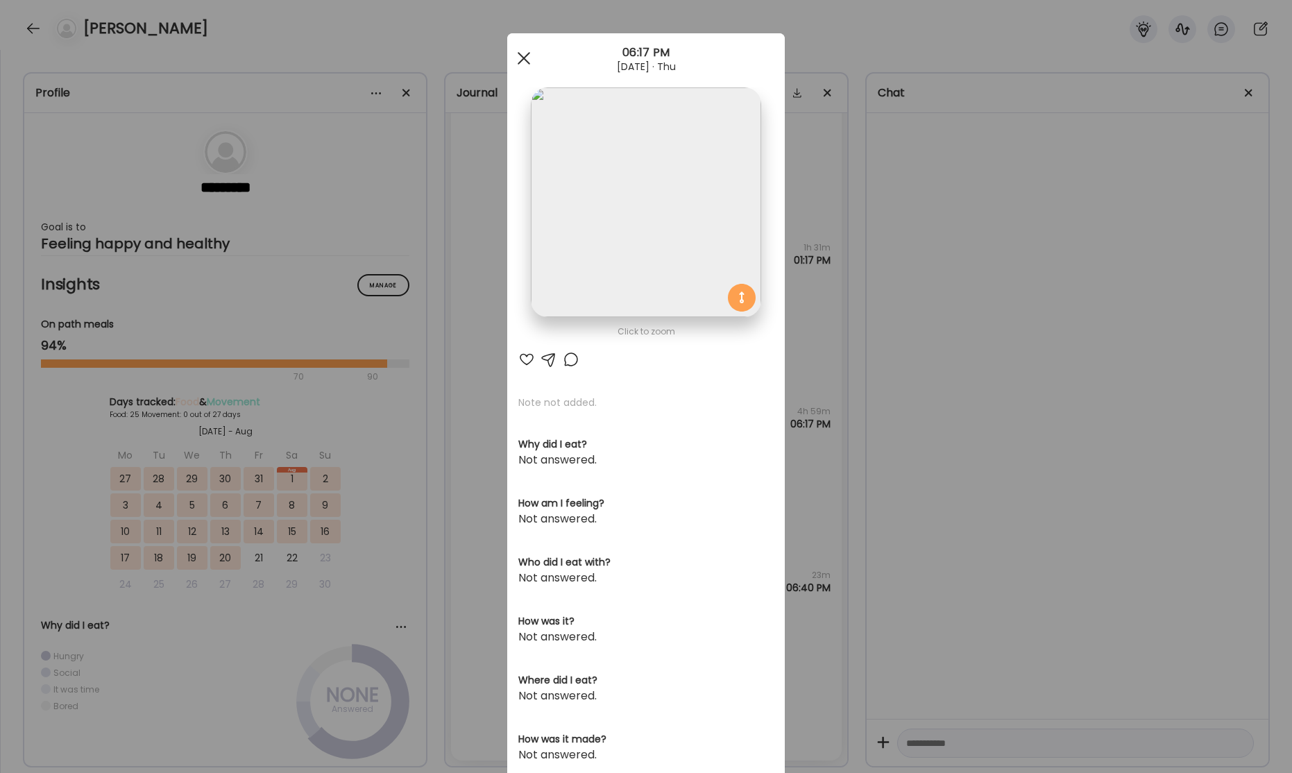
click at [523, 65] on div at bounding box center [524, 58] width 28 height 28
